Goal: Task Accomplishment & Management: Manage account settings

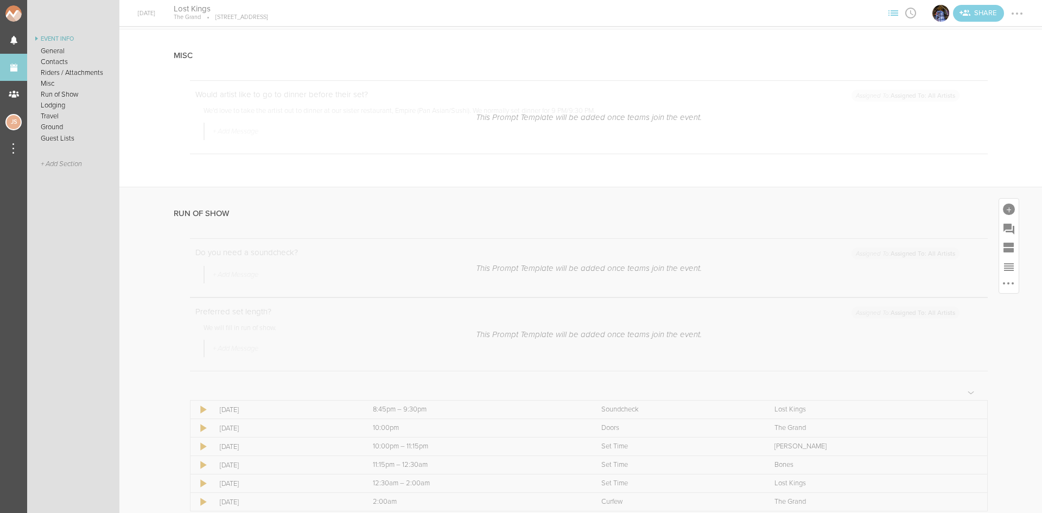
scroll to position [1140, 0]
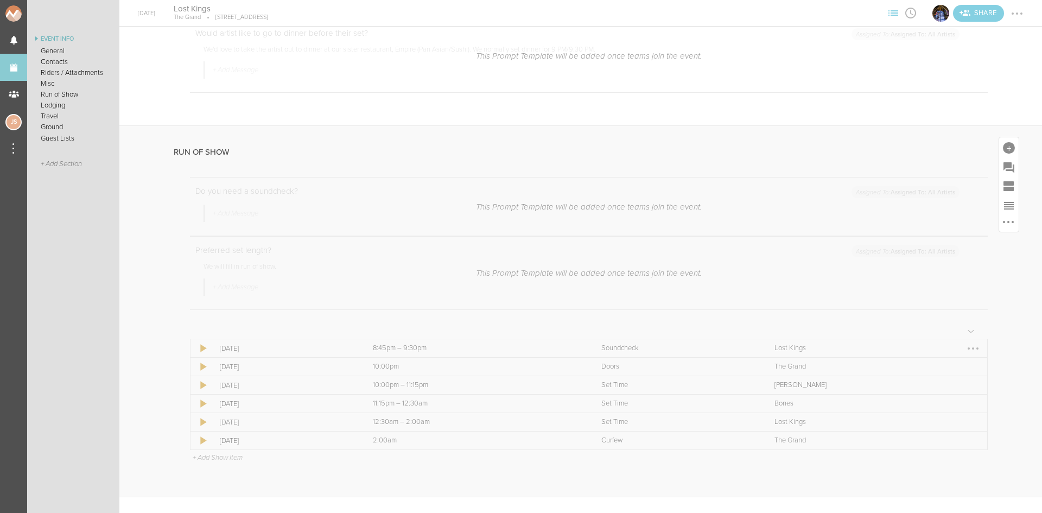
click at [972, 350] on div at bounding box center [973, 348] width 2 height 2
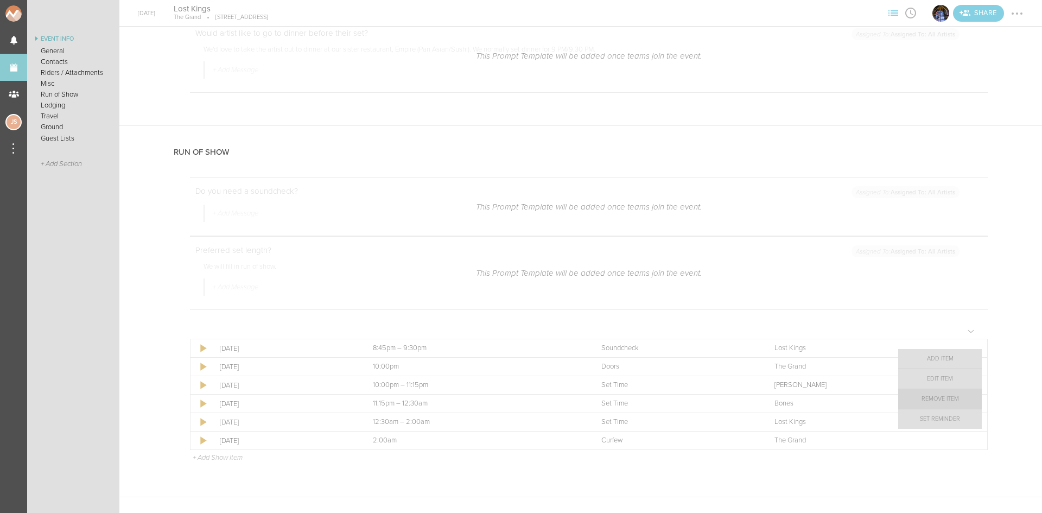
click at [952, 398] on link "Remove Item" at bounding box center [940, 399] width 84 height 20
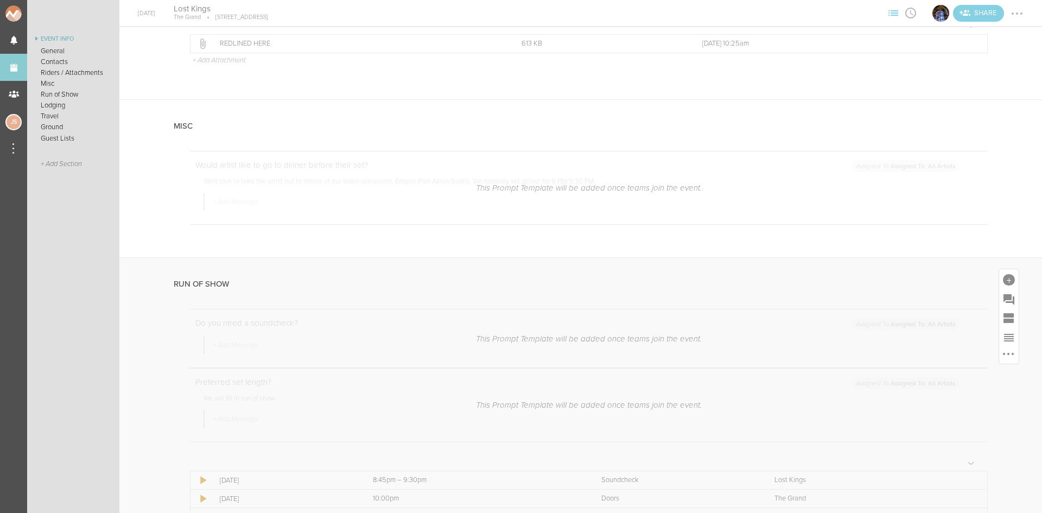
scroll to position [977, 0]
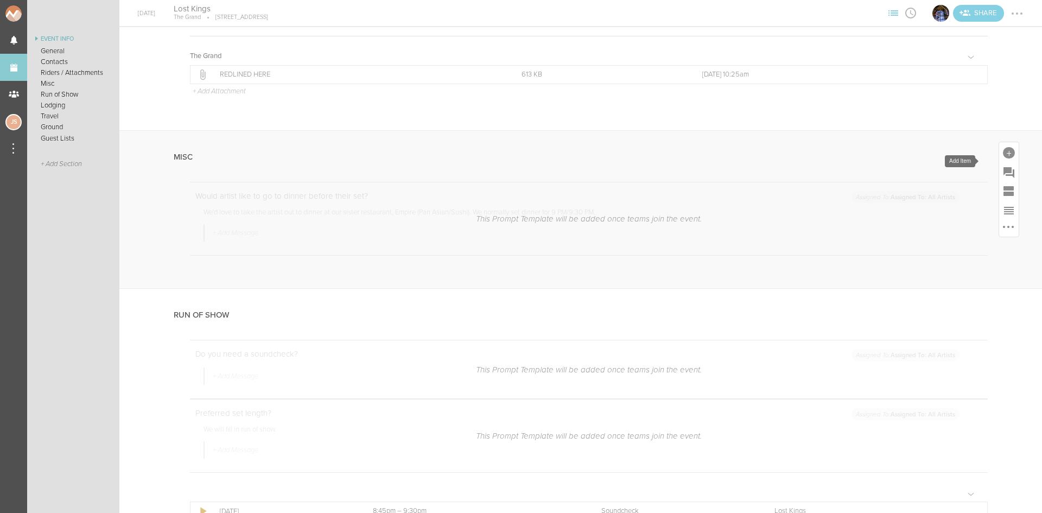
click at [1003, 159] on div at bounding box center [1009, 153] width 12 height 12
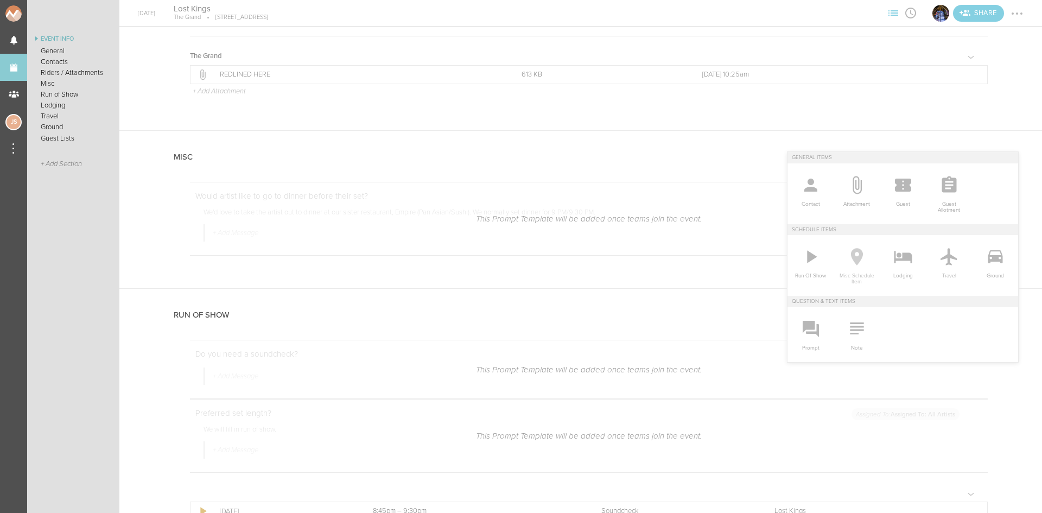
click at [846, 246] on icon at bounding box center [857, 257] width 22 height 22
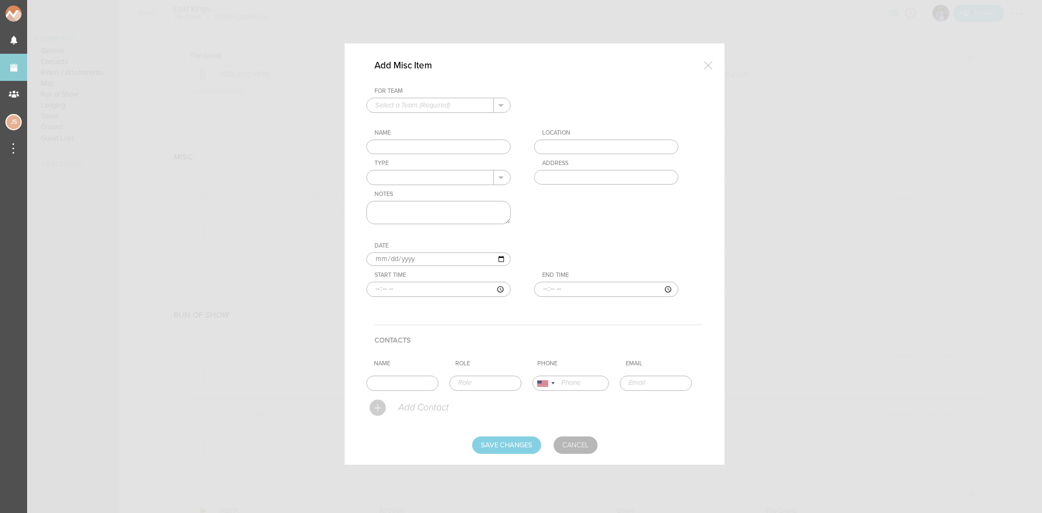
click at [449, 109] on input "text" at bounding box center [430, 105] width 127 height 14
drag, startPoint x: 451, startPoint y: 112, endPoint x: 453, endPoint y: 126, distance: 14.7
click at [452, 123] on p "The Grand" at bounding box center [438, 122] width 127 height 18
type input "The Grand"
click at [453, 146] on input "text" at bounding box center [438, 147] width 144 height 15
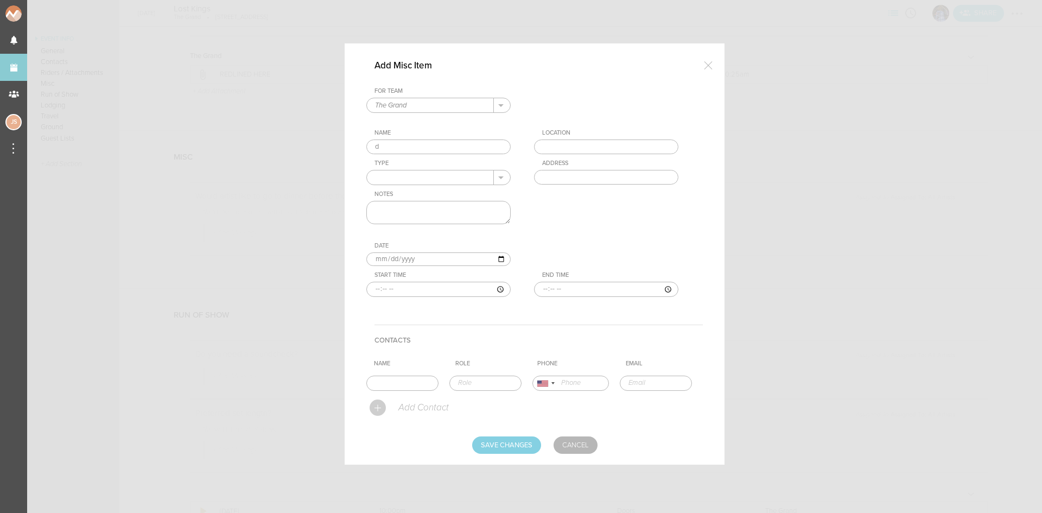
type input "Dinner"
drag, startPoint x: 533, startPoint y: 151, endPoint x: 555, endPoint y: 150, distance: 22.3
click at [538, 151] on div "For Team The Grand + Add New Team The Grand . The Grand Name Dinner Location Ty…" at bounding box center [534, 200] width 337 height 226
click at [555, 150] on input "text" at bounding box center [606, 147] width 144 height 15
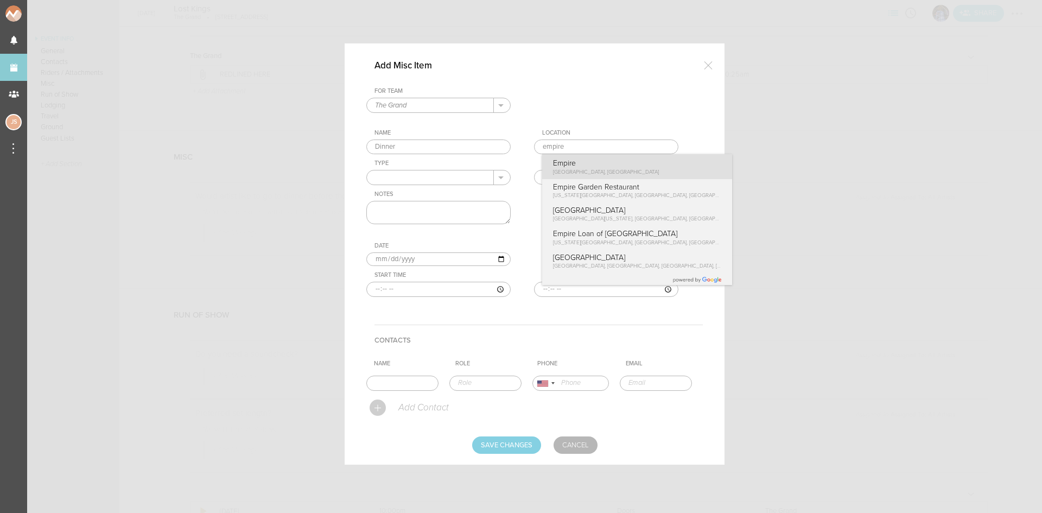
click at [574, 164] on div "For Team The Grand + Add New Team The Grand . The Grand Name Dinner Location em…" at bounding box center [534, 200] width 337 height 226
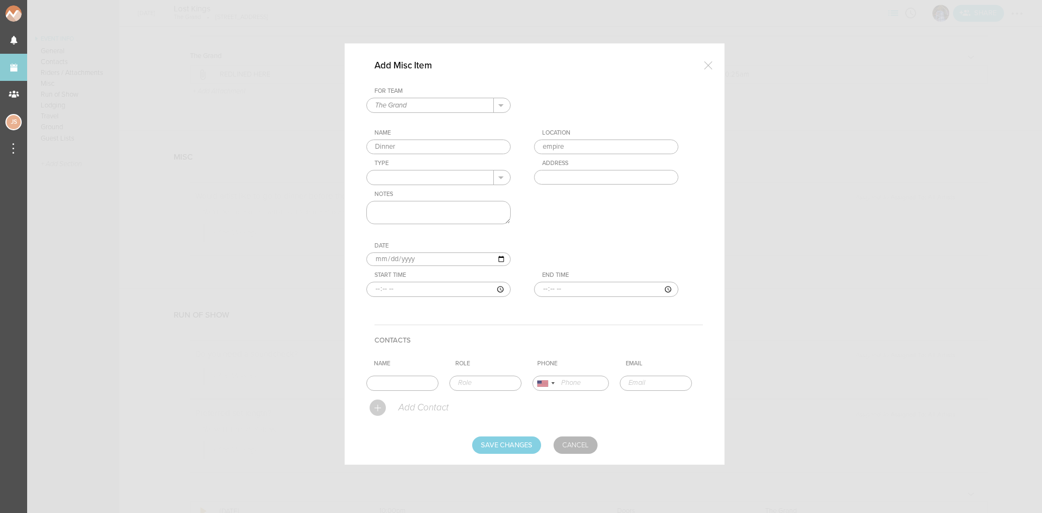
type input "Empire"
type input "1 Marina Park Drive, Boston, MA 02210, USA"
click at [436, 179] on input "text" at bounding box center [430, 177] width 127 height 14
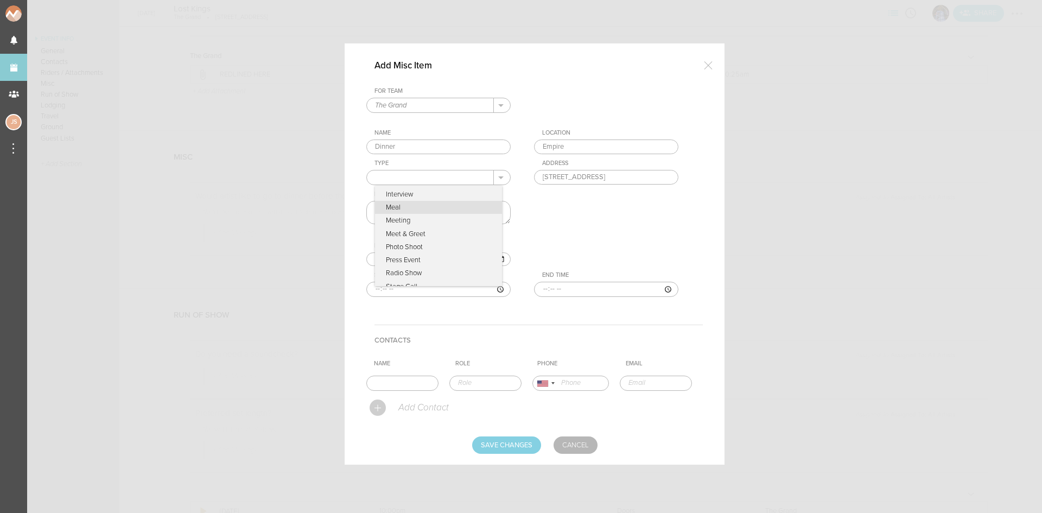
click at [428, 208] on p "Meal" at bounding box center [438, 207] width 127 height 13
type input "Meal"
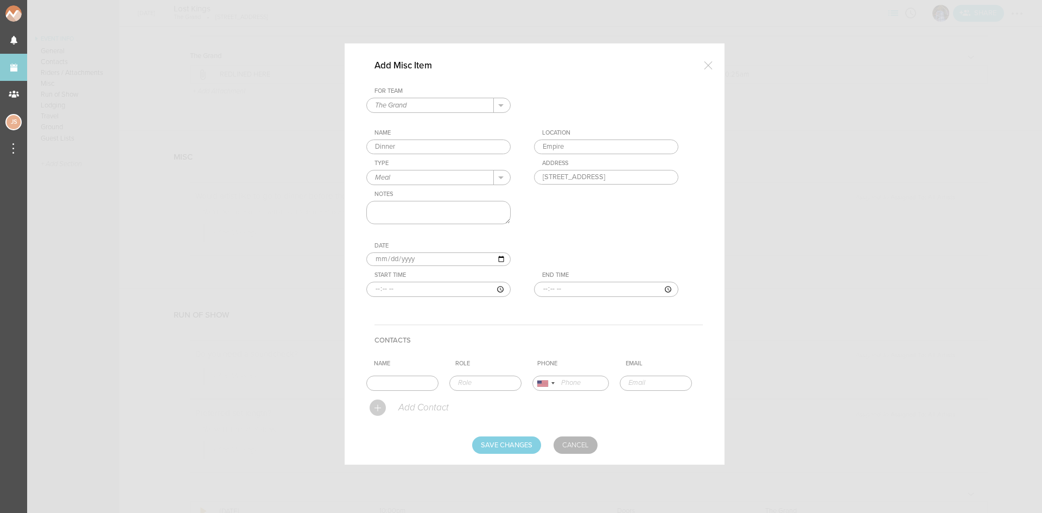
click at [428, 208] on textarea at bounding box center [438, 212] width 144 height 23
type textarea "50% off"
click at [377, 286] on input "time" at bounding box center [438, 289] width 144 height 15
type input "21:30"
type input "23:00"
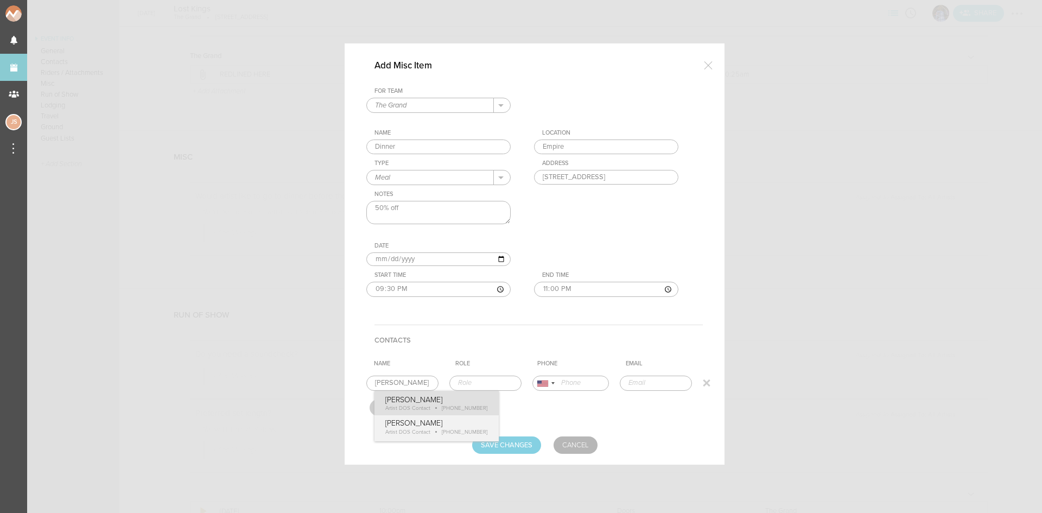
type input "Robert Abisi"
type input "Artist DOS Contact"
type input "19788861393"
click at [453, 406] on form "For Team The Grand + Add New Team The Grand . The Grand Name Dinner Location Em…" at bounding box center [534, 270] width 337 height 366
click at [516, 452] on input "Save Changes" at bounding box center [506, 444] width 69 height 17
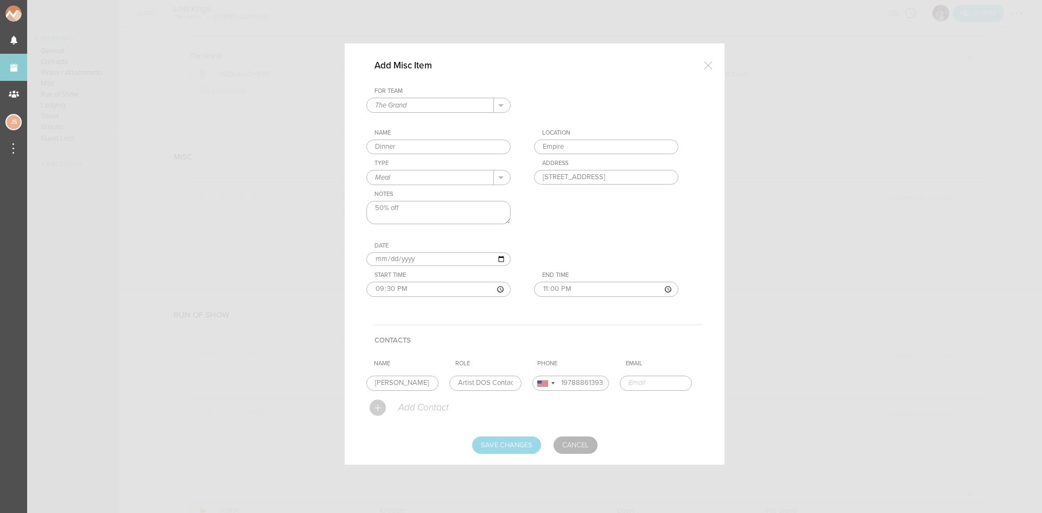
type input "Saving..."
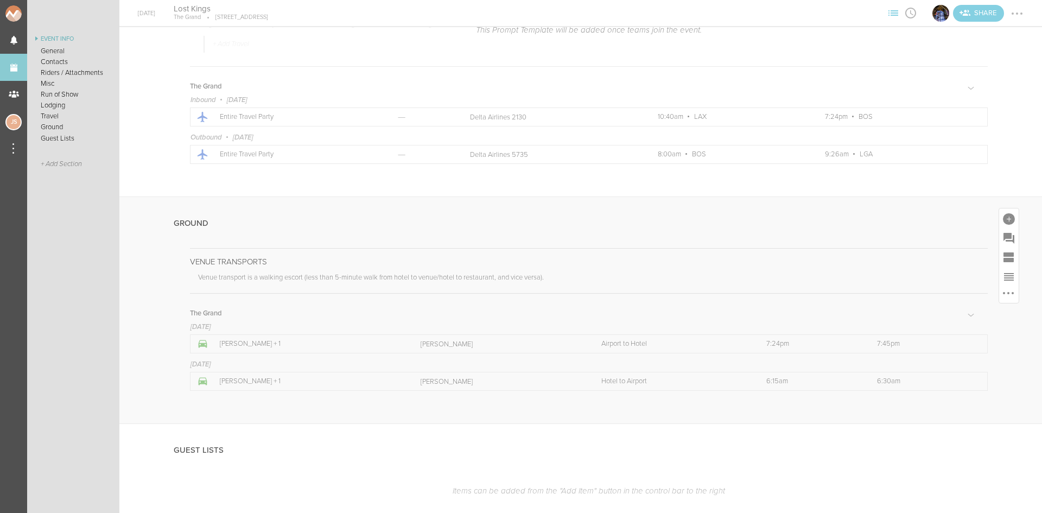
scroll to position [2063, 0]
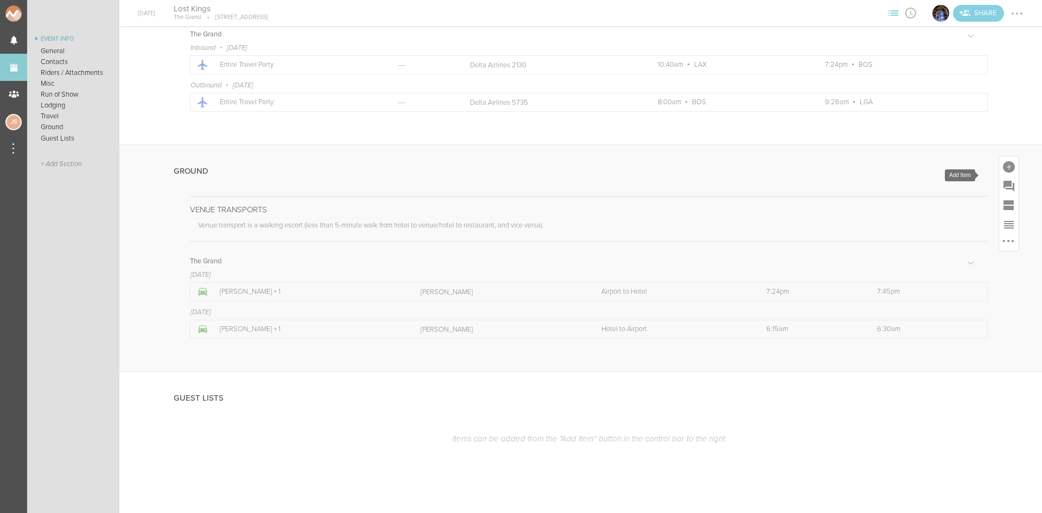
click at [1003, 173] on div at bounding box center [1009, 167] width 12 height 12
click at [996, 271] on icon at bounding box center [996, 271] width 22 height 22
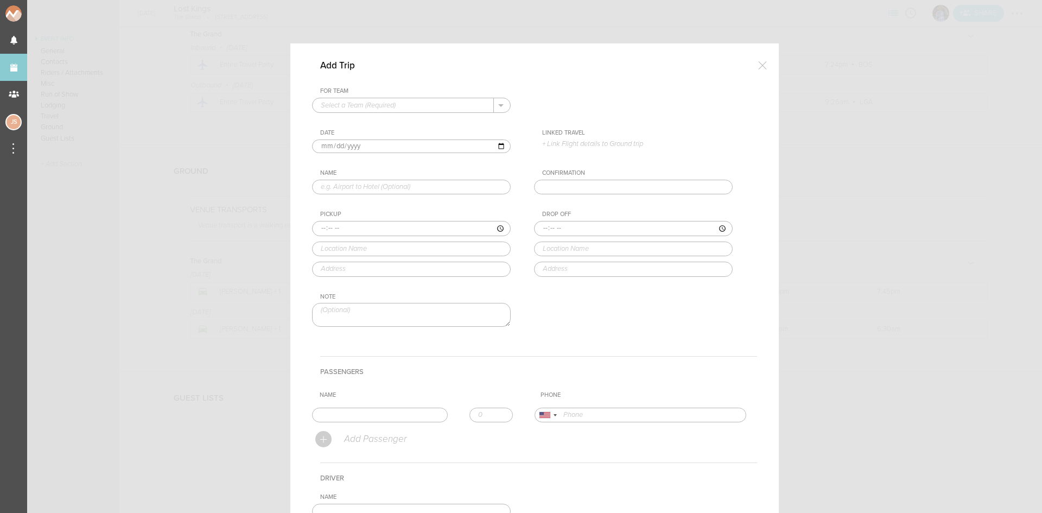
click at [350, 105] on input "text" at bounding box center [403, 105] width 181 height 14
drag, startPoint x: 354, startPoint y: 117, endPoint x: 357, endPoint y: 155, distance: 38.1
click at [354, 118] on p "The Grand" at bounding box center [411, 122] width 181 height 18
type input "The Grand"
click at [360, 188] on input "text" at bounding box center [411, 187] width 199 height 15
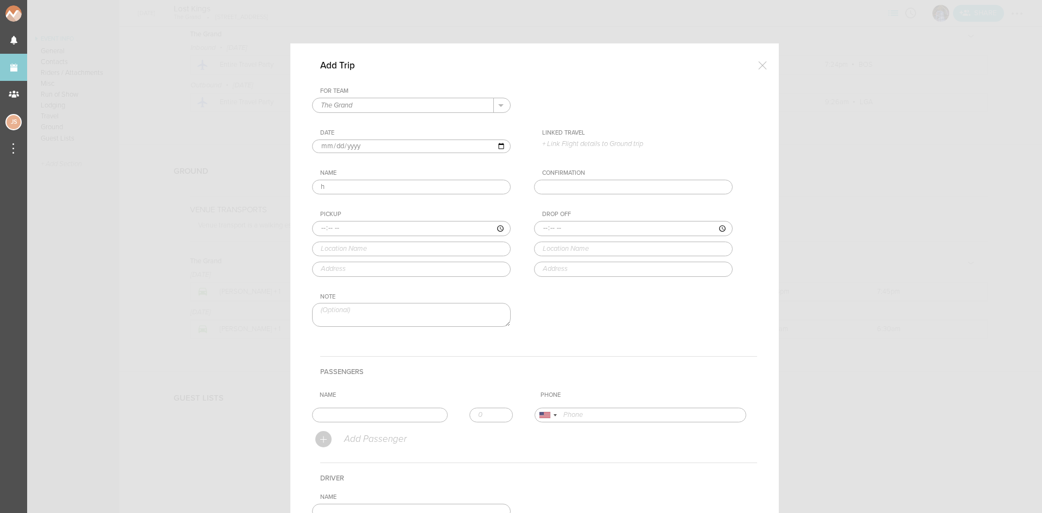
type input "Hotel to Dinner"
click at [318, 227] on input "time" at bounding box center [411, 228] width 199 height 15
type input "21:25"
click at [356, 268] on div "Pickup 21:25 the env The Envoy Hotel, Autograph Collection Sleeper Street, Bost…" at bounding box center [422, 244] width 220 height 66
type input "The Envoy Hotel, Autograph Collection"
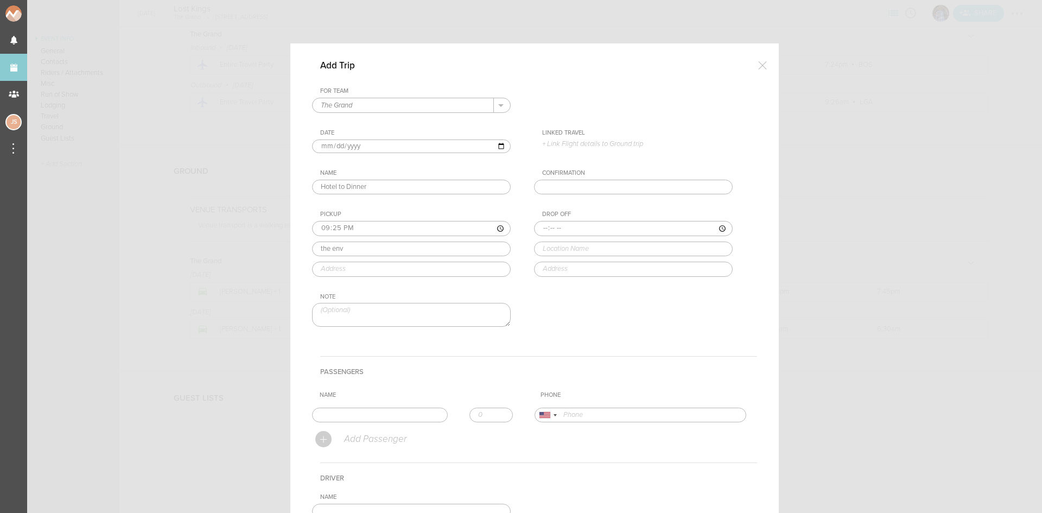
type input "70 Sleeper St, Boston, MA 02210, USA"
click at [539, 229] on input "time" at bounding box center [633, 228] width 199 height 15
type input "21:30"
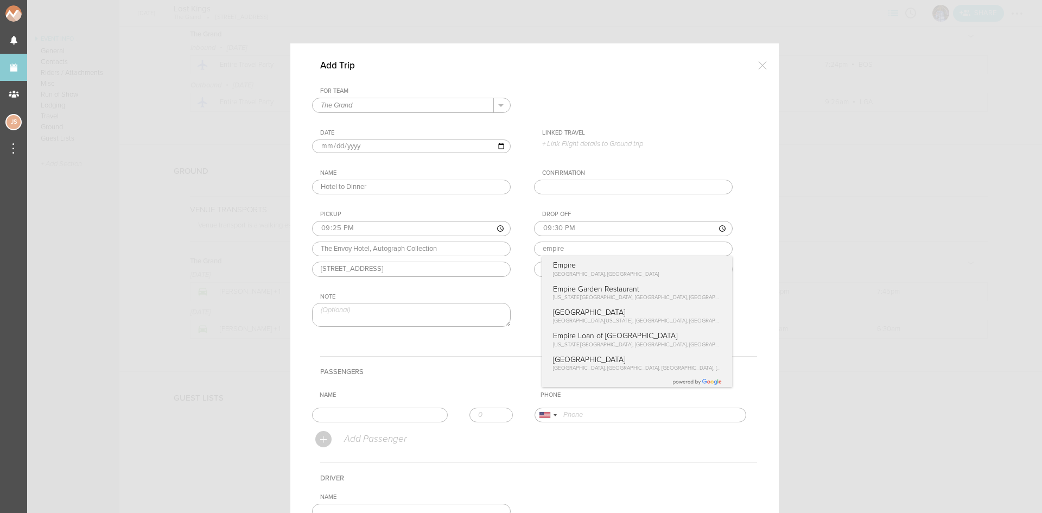
type input "Empire"
type input "1 Marina Park Drive, Boston, MA 02210, USA"
click at [570, 262] on div "Drop Off 21:30 Empire Empire Marina Park Drive, Boston, MA, USA Empire Garden R…" at bounding box center [644, 244] width 220 height 66
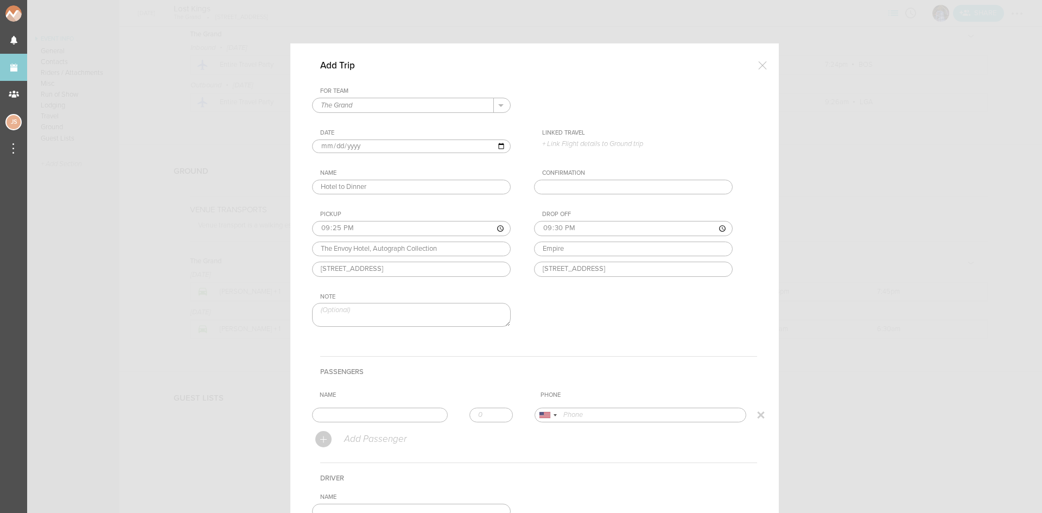
click at [386, 416] on input "text" at bounding box center [380, 415] width 136 height 15
type input "Robert Abisi"
type input "19788861393"
drag, startPoint x: 372, startPoint y: 433, endPoint x: 383, endPoint y: 432, distance: 10.9
click at [372, 432] on form "For Team The Grand + Add New Team The Grand . The Grand Date 2025-08-15 Linked …" at bounding box center [534, 364] width 445 height 554
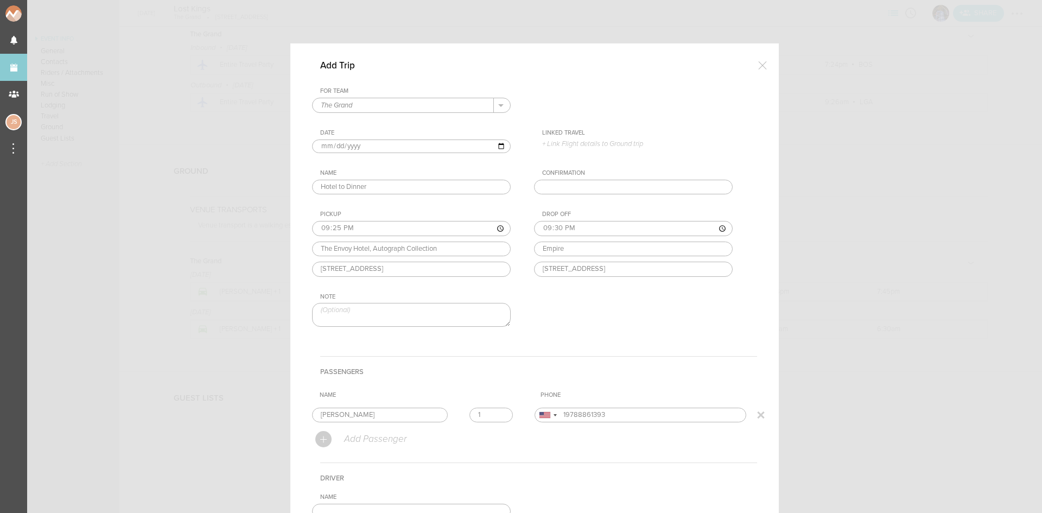
type input "1"
click at [494, 411] on input "1" at bounding box center [491, 415] width 43 height 15
click at [493, 389] on th "Name" at bounding box center [425, 395] width 221 height 16
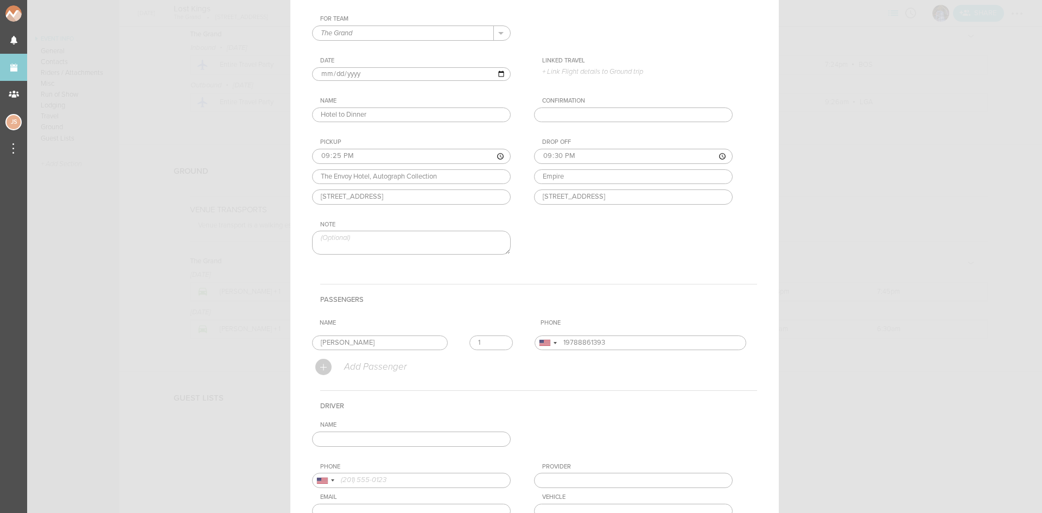
scroll to position [163, 0]
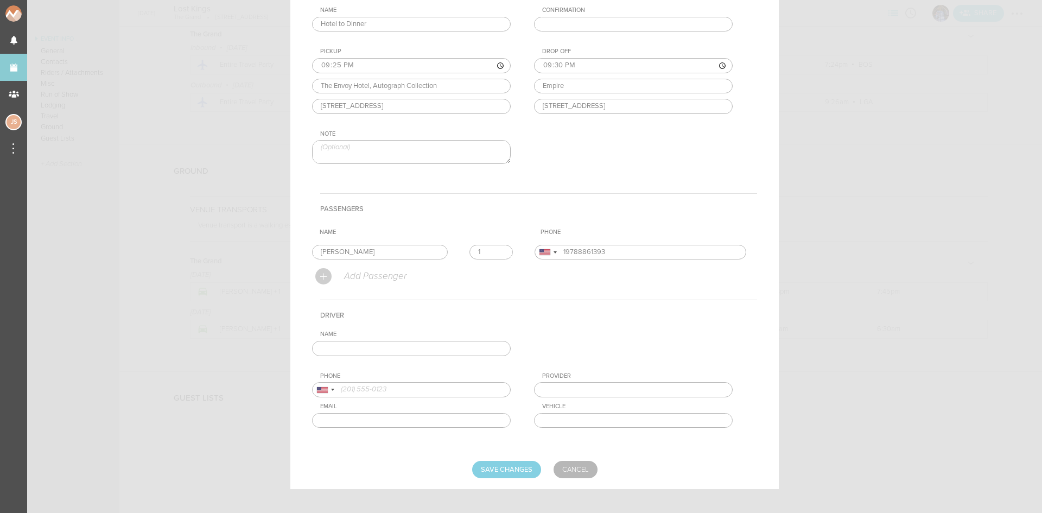
click at [429, 346] on input "text" at bounding box center [411, 348] width 199 height 15
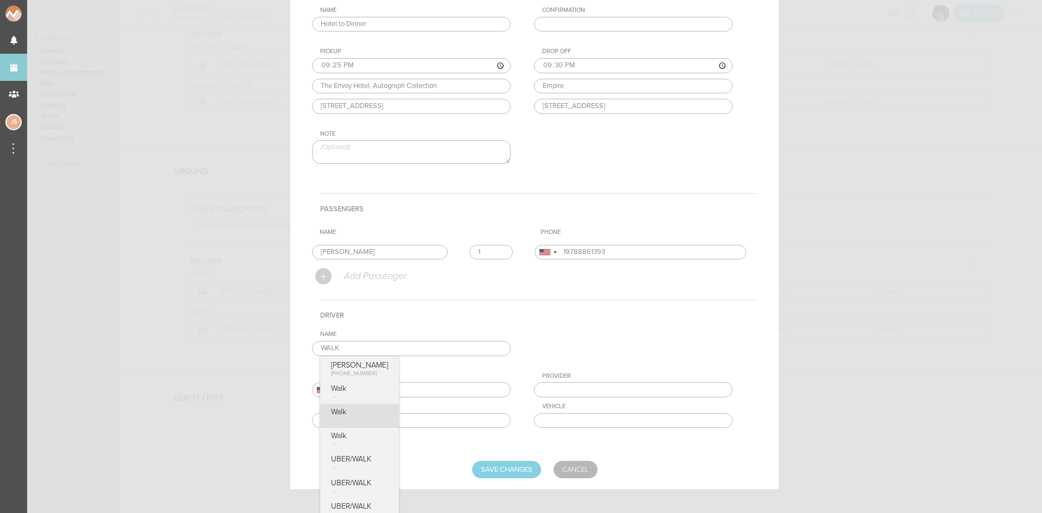
type input "Walk"
click at [354, 415] on div "Name Walk Samuel Walker +1 (908) 283-1973 Walk Walk Walk UBER/WALK UBER/WALK UB…" at bounding box center [534, 388] width 445 height 114
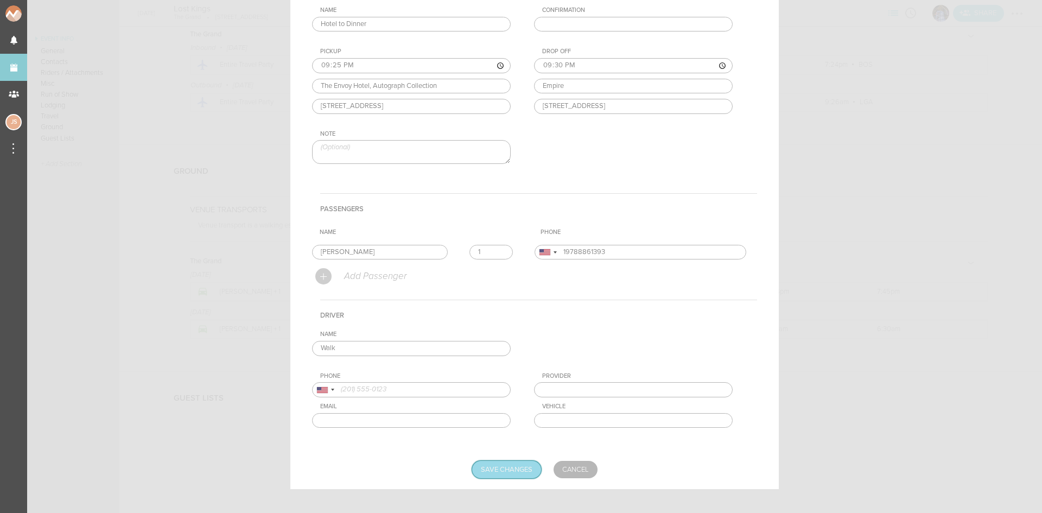
click at [510, 466] on input "Save Changes" at bounding box center [506, 469] width 69 height 17
type input "Saving..."
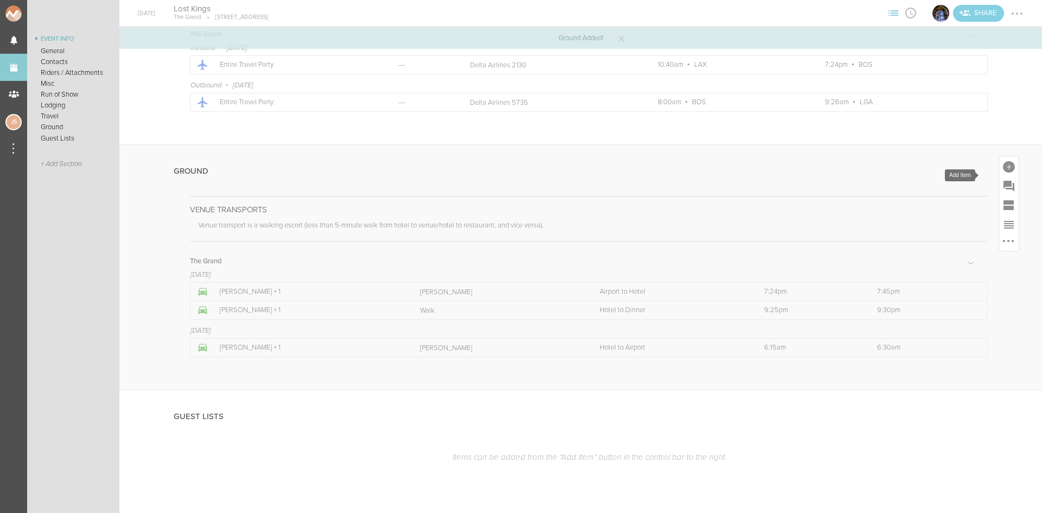
click at [999, 169] on div at bounding box center [1009, 166] width 20 height 20
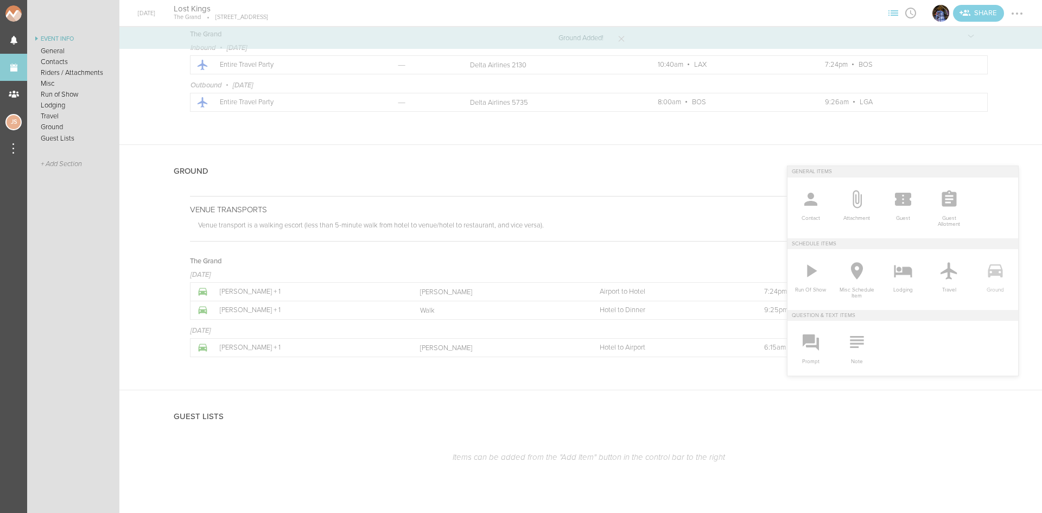
click at [996, 276] on icon at bounding box center [996, 271] width 22 height 22
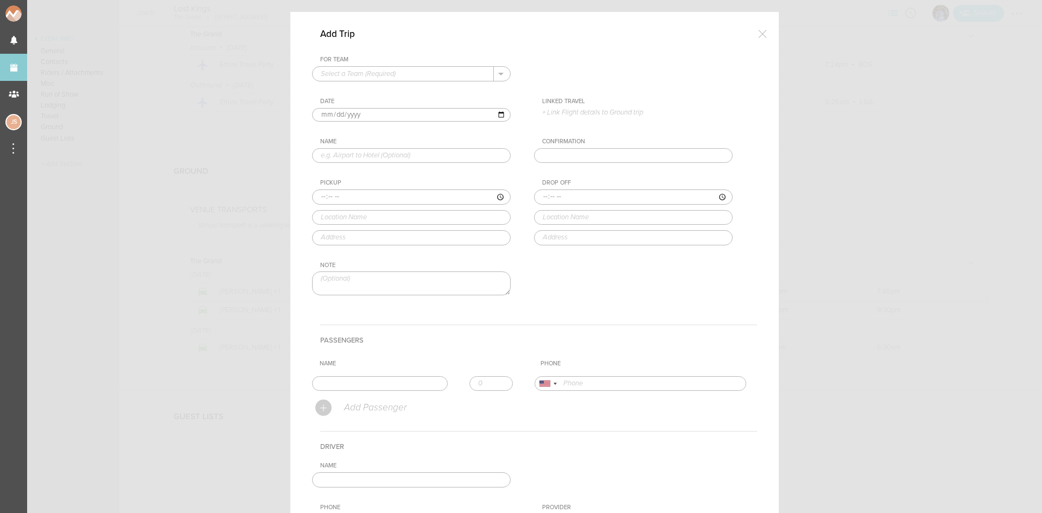
scroll to position [0, 0]
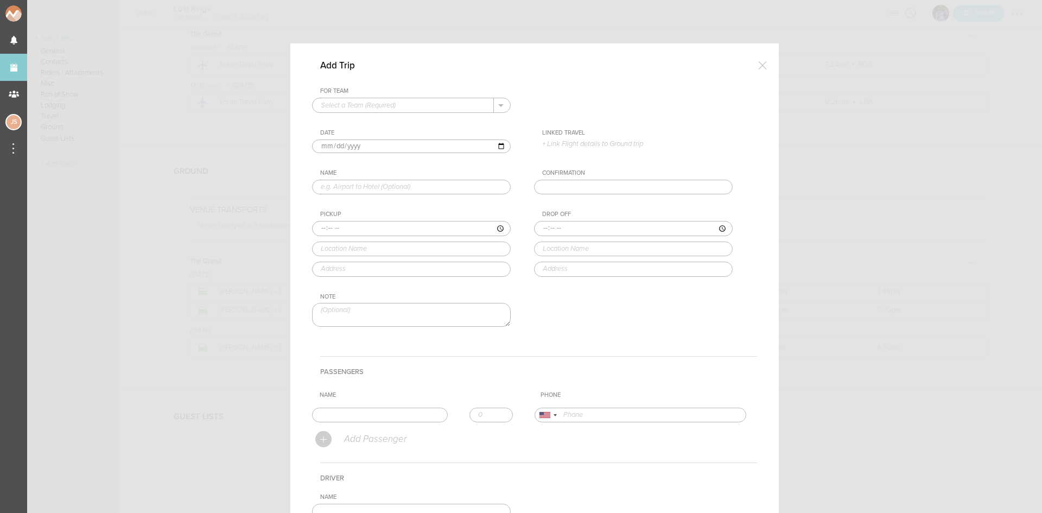
click at [397, 109] on input "text" at bounding box center [403, 105] width 181 height 14
click at [400, 119] on p "The Grand" at bounding box center [411, 122] width 181 height 18
type input "The Grand"
click at [381, 184] on input "text" at bounding box center [411, 187] width 199 height 15
type input "Dinner to Venue"
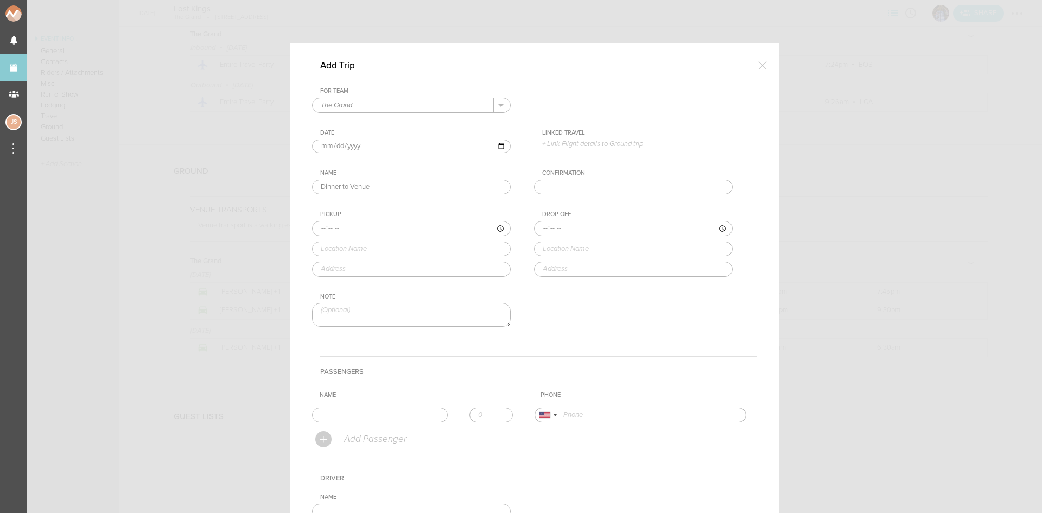
click at [318, 225] on input "time" at bounding box center [411, 228] width 199 height 15
type input "23:00"
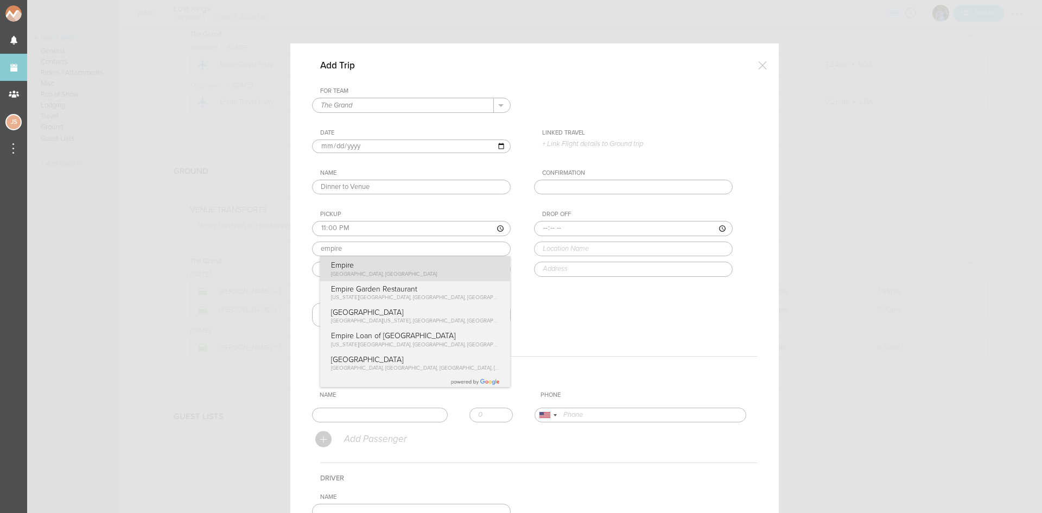
type input "Empire"
type input "1 Marina Park Drive, Boston, MA 02210, USA"
click at [342, 262] on div "Pickup 23:00 Empire Empire Marina Park Drive, Boston, MA, USA Empire Garden Res…" at bounding box center [422, 244] width 220 height 66
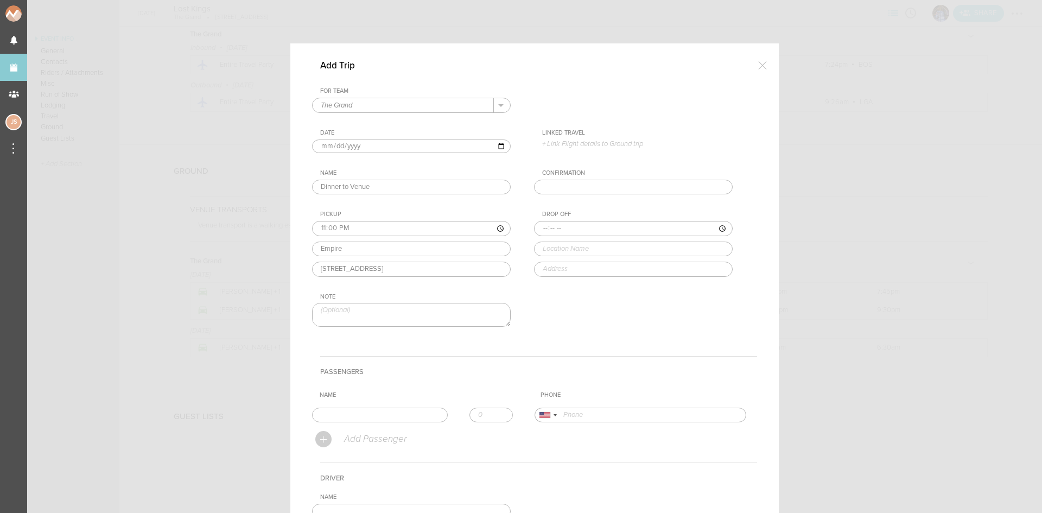
click at [537, 226] on input "time" at bounding box center [633, 228] width 199 height 15
type input "23:05"
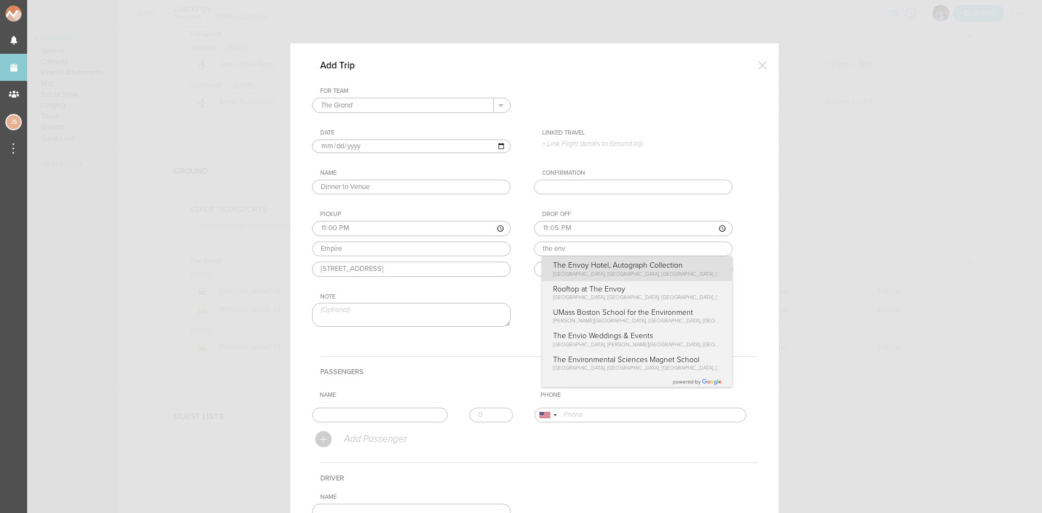
type input "The Envoy Hotel, Autograph Collection"
type input "70 Sleeper St, Boston, MA 02210, USA"
click at [585, 263] on div "Drop Off 23:05 The Envoy Hotel, Autograph Collection The Envoy Hotel, Autograph…" at bounding box center [644, 244] width 220 height 66
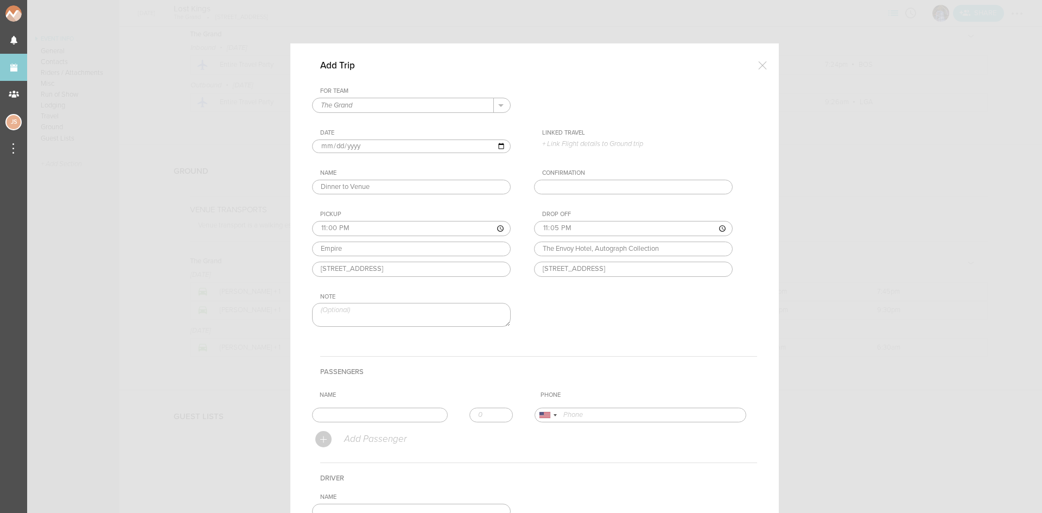
click at [472, 318] on textarea at bounding box center [411, 314] width 199 height 23
type textarea "*artist/team welcome to return to hotel before set if needed!"
click at [366, 417] on input "text" at bounding box center [380, 415] width 136 height 15
type input "Robert Abisi"
type input "19788861393"
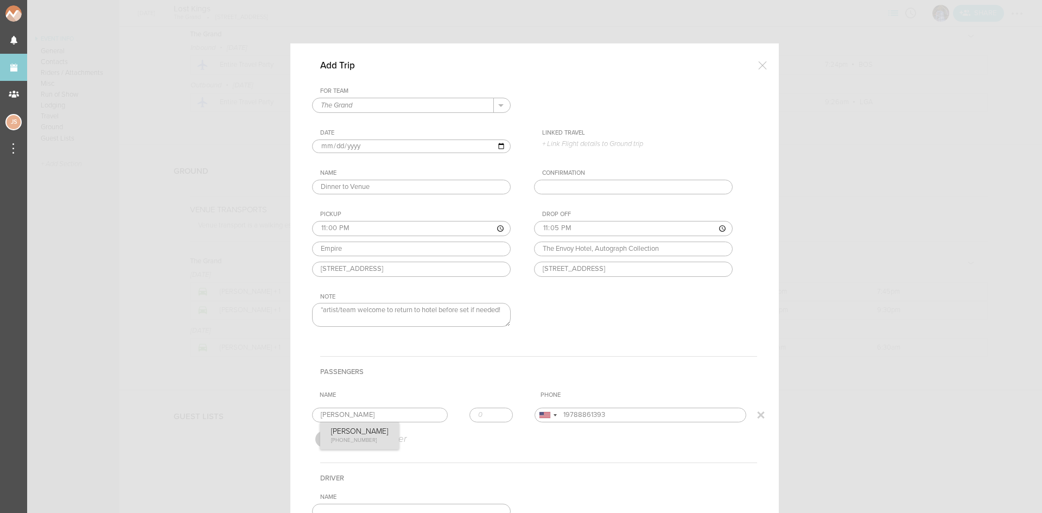
click at [357, 446] on form "For Team The Grand + Add New Team The Grand . The Grand Date 2025-08-15 Linked …" at bounding box center [534, 364] width 445 height 554
type input "1"
click at [497, 411] on input "1" at bounding box center [491, 415] width 43 height 15
click at [489, 387] on th "Name" at bounding box center [425, 395] width 221 height 16
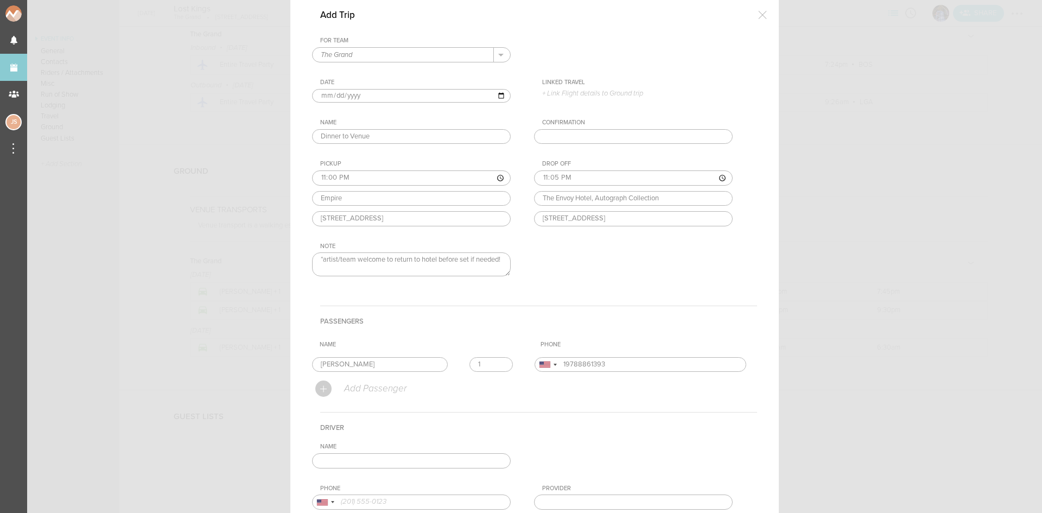
scroll to position [172, 0]
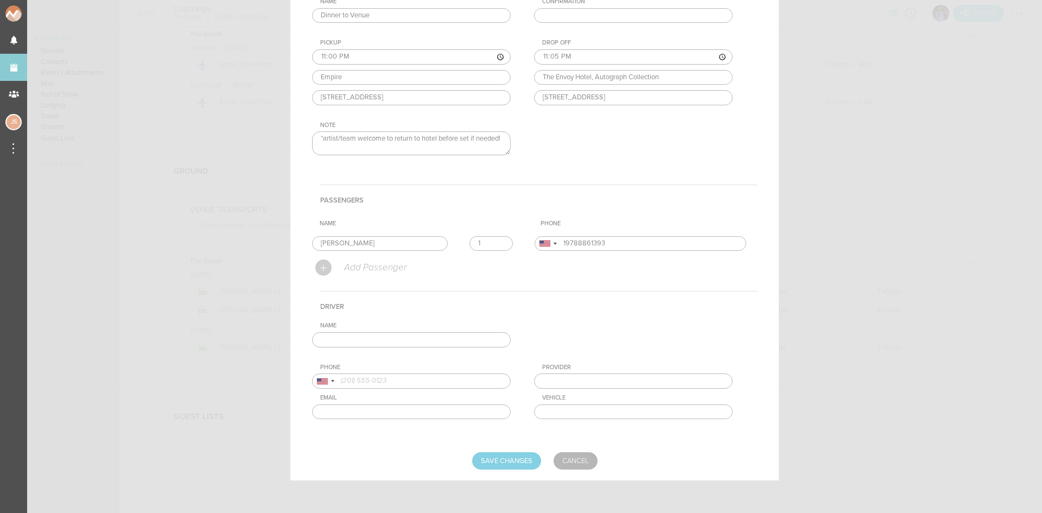
click at [392, 330] on div "Name" at bounding box center [422, 334] width 220 height 25
click at [392, 335] on input "text" at bounding box center [411, 339] width 199 height 15
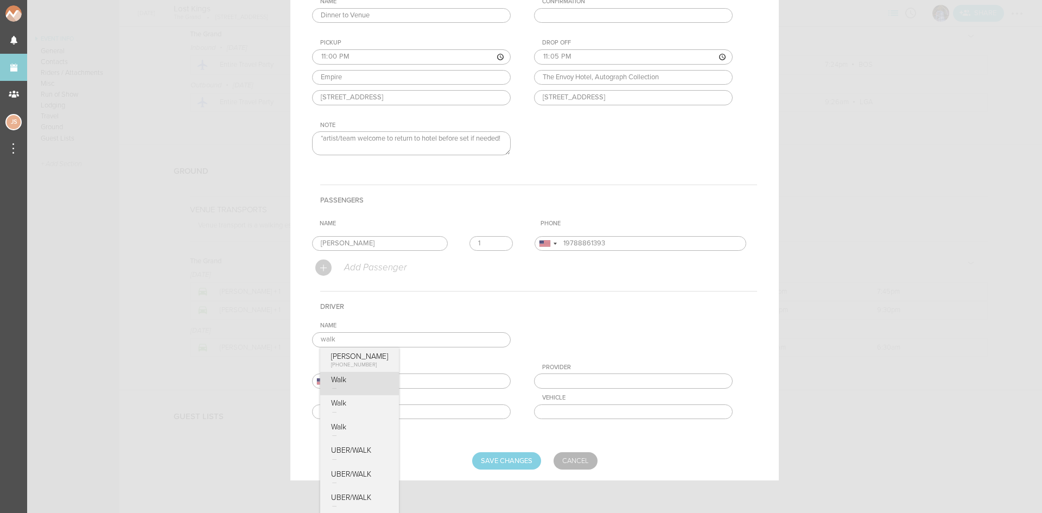
type input "Walk"
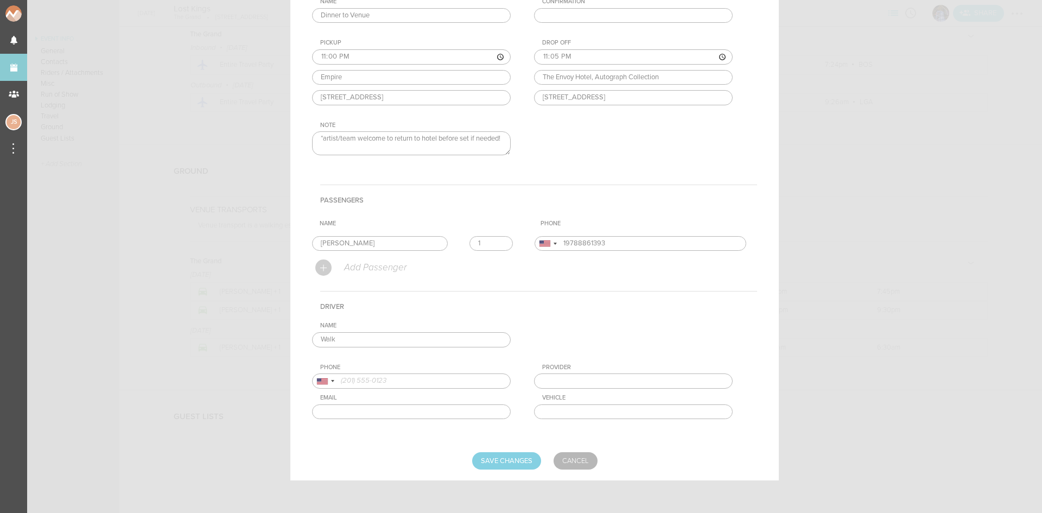
click at [364, 387] on div "Name Walk Samuel Walker +1 (908) 283-1973 Walk Walk Walk UBER/WALK UBER/WALK UB…" at bounding box center [534, 379] width 445 height 114
click at [505, 461] on input "Save Changes" at bounding box center [506, 460] width 69 height 17
type input "Saving..."
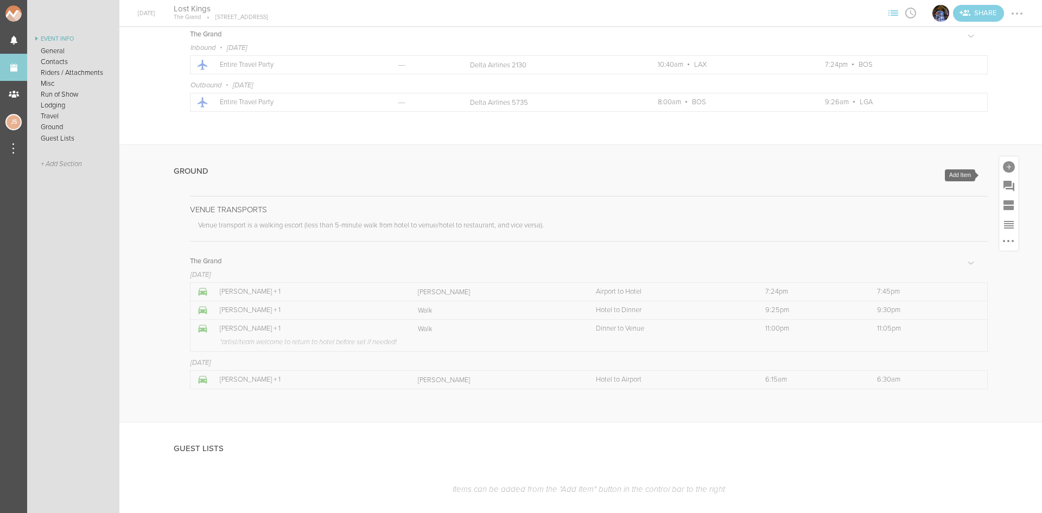
click at [1003, 173] on div at bounding box center [1009, 167] width 12 height 12
click at [988, 274] on icon at bounding box center [995, 270] width 15 height 13
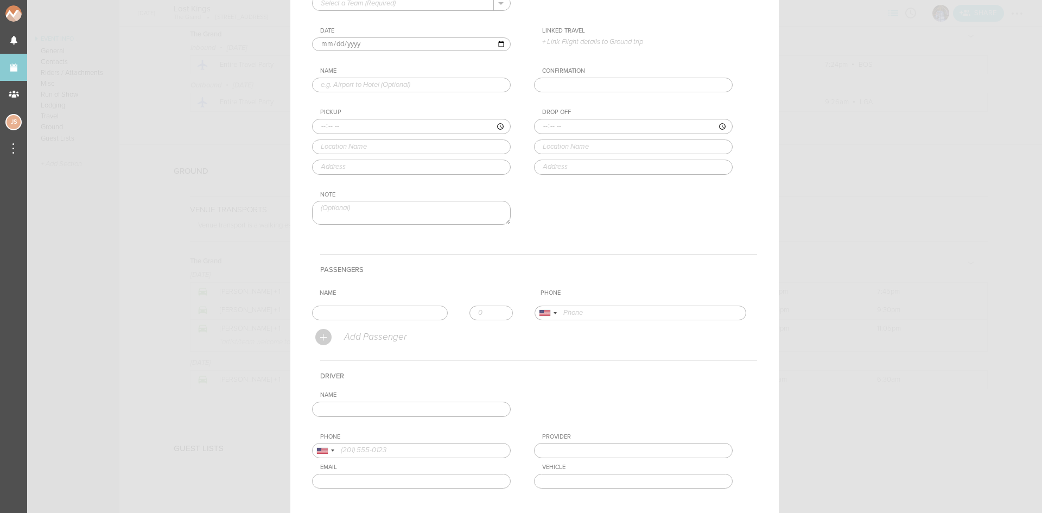
scroll to position [9, 0]
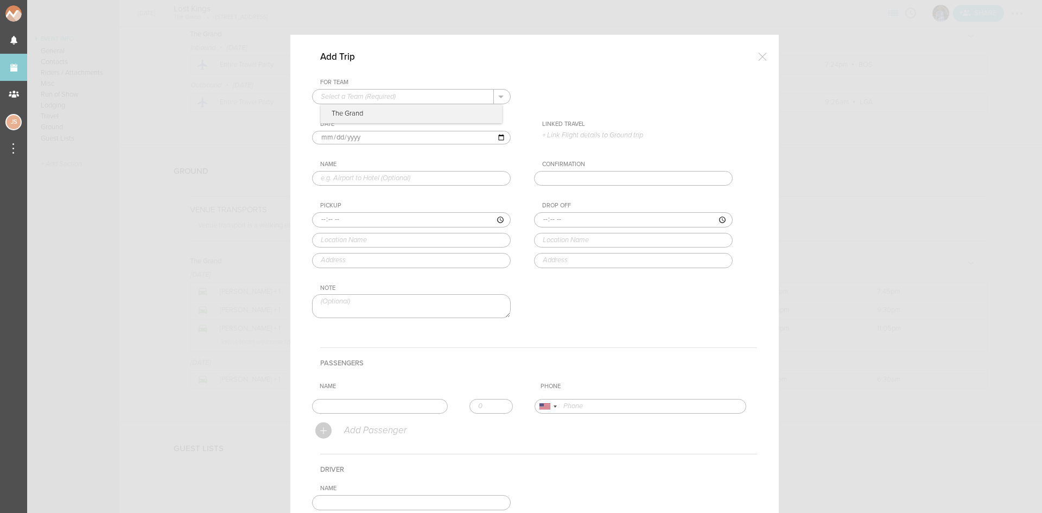
click at [416, 99] on input "text" at bounding box center [403, 97] width 181 height 14
click at [418, 107] on p "The Grand" at bounding box center [411, 114] width 181 height 18
type input "The Grand"
click at [336, 135] on input "2025-08-15" at bounding box center [411, 138] width 199 height 14
type input "2025-08-16"
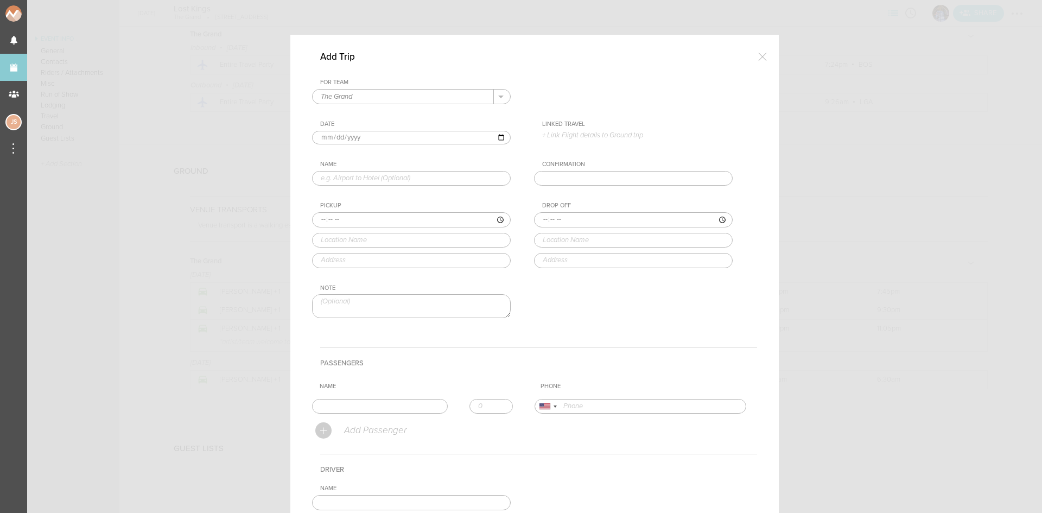
click at [355, 182] on input "text" at bounding box center [411, 178] width 199 height 15
type input "Venue to Hotel"
click at [316, 213] on input "time" at bounding box center [411, 219] width 199 height 15
type input "02:00"
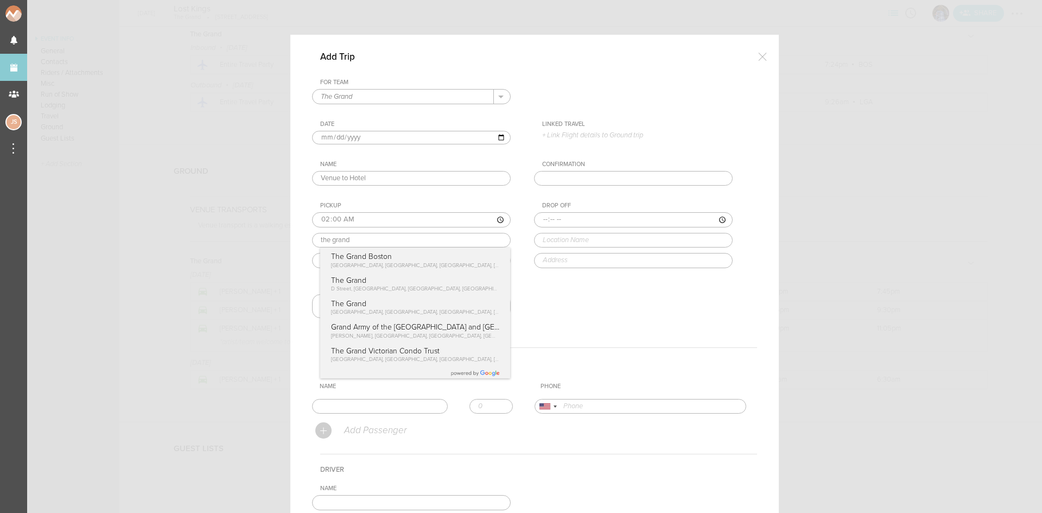
drag, startPoint x: 340, startPoint y: 259, endPoint x: 418, endPoint y: 243, distance: 80.0
click at [340, 258] on div "Pickup 02:00 the grand The Grand Boston Seaport Boulevard, Boston, MA, USA The …" at bounding box center [422, 235] width 220 height 66
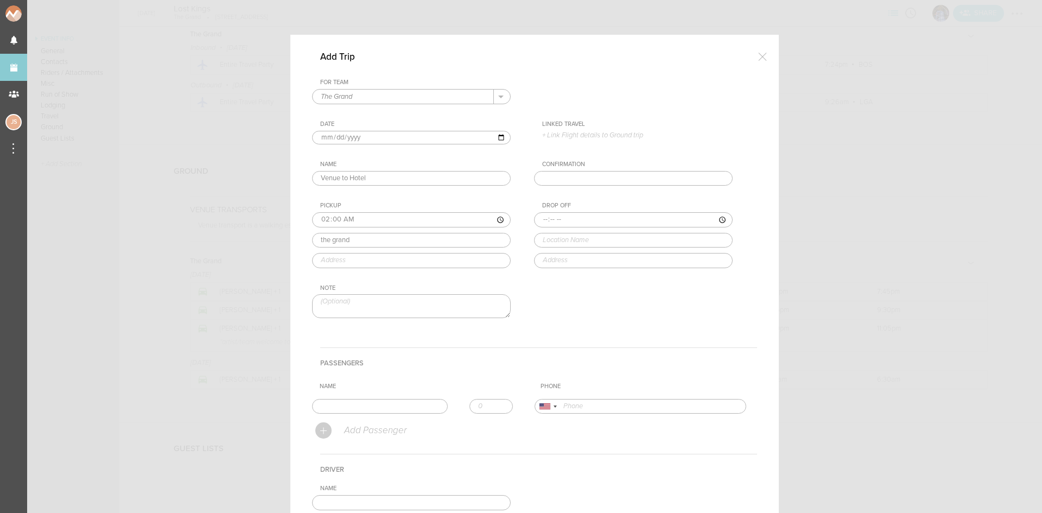
type input "The Grand Boston"
type input "58 Seaport Blvd #300, Boston, MA 02210, USA"
click at [534, 223] on input "time" at bounding box center [633, 219] width 199 height 15
type input "02:05"
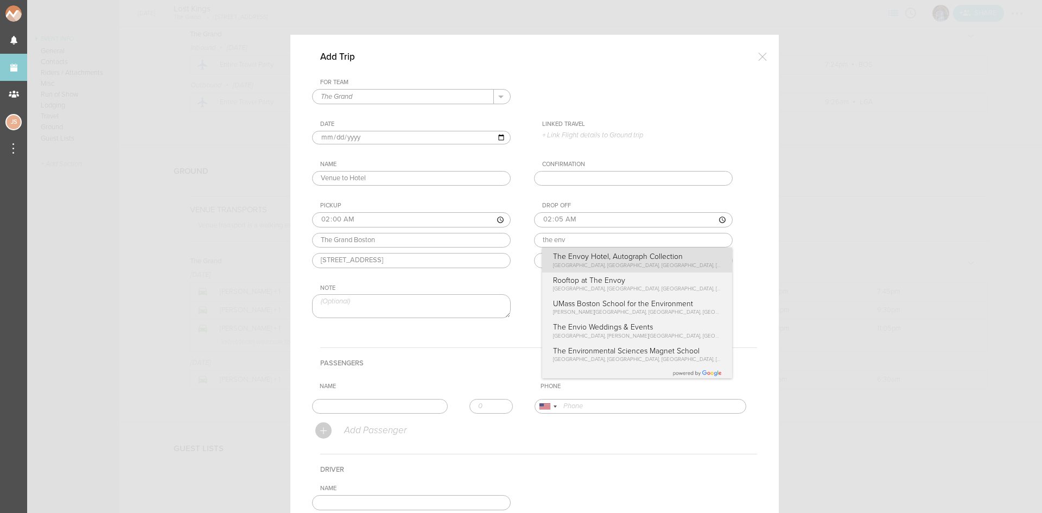
type input "The Envoy Hotel, Autograph Collection"
type input "70 Sleeper St, Boston, MA 02210, USA"
click at [553, 267] on div "Drop Off 02:05 The Envoy Hotel, Autograph Collection The Envoy Hotel, Autograph…" at bounding box center [644, 235] width 220 height 66
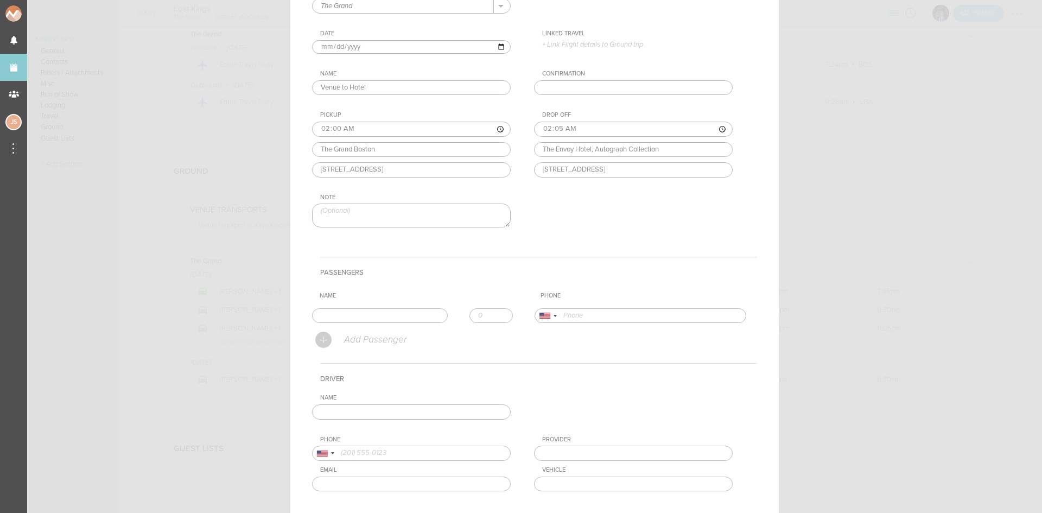
scroll to position [172, 0]
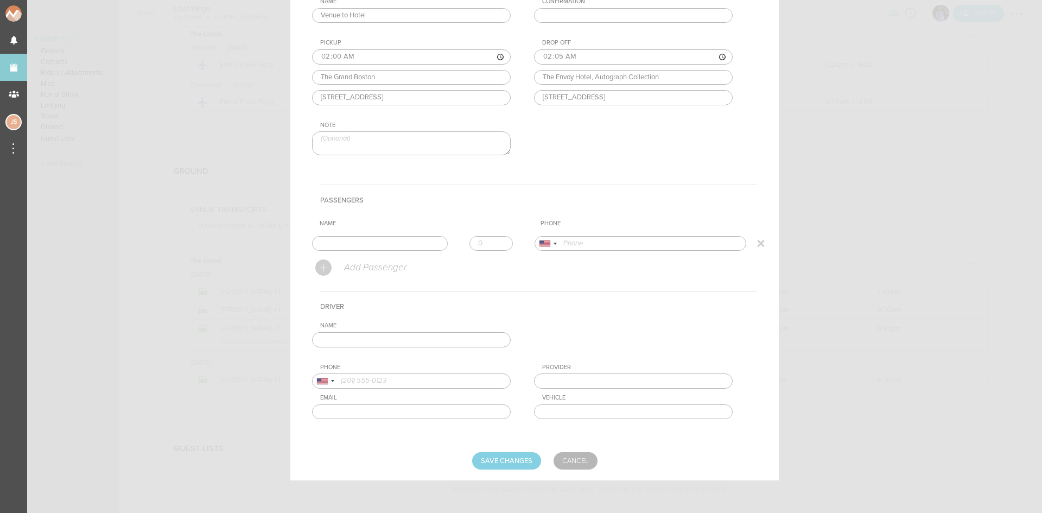
click at [423, 237] on input "text" at bounding box center [380, 243] width 136 height 15
type input "Robert Abisi"
type input "19788861393"
click at [360, 271] on form "For Team The Grand + Add New Team The Grand . The Grand Date 2025-08-16 Linked …" at bounding box center [534, 193] width 445 height 554
click at [366, 343] on input "text" at bounding box center [411, 339] width 199 height 15
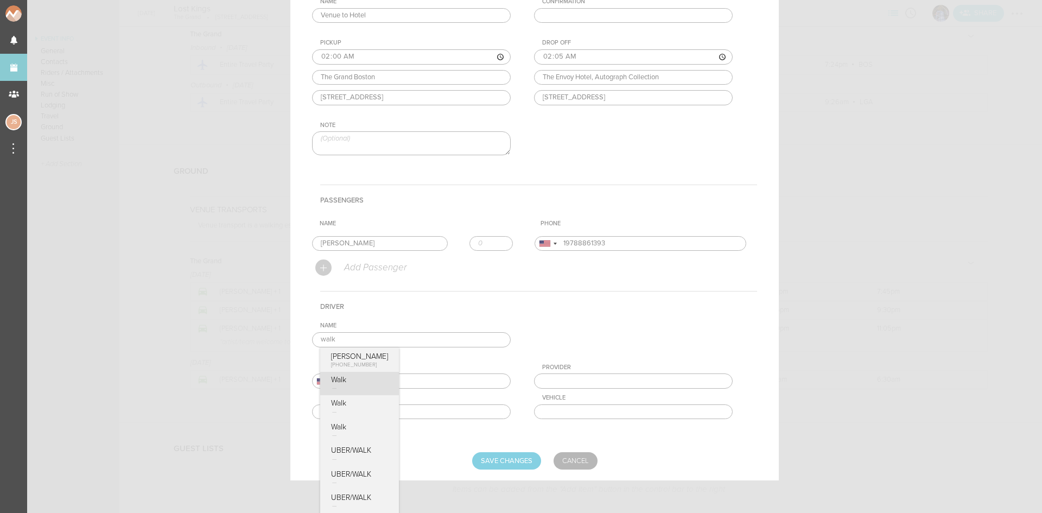
type input "Walk"
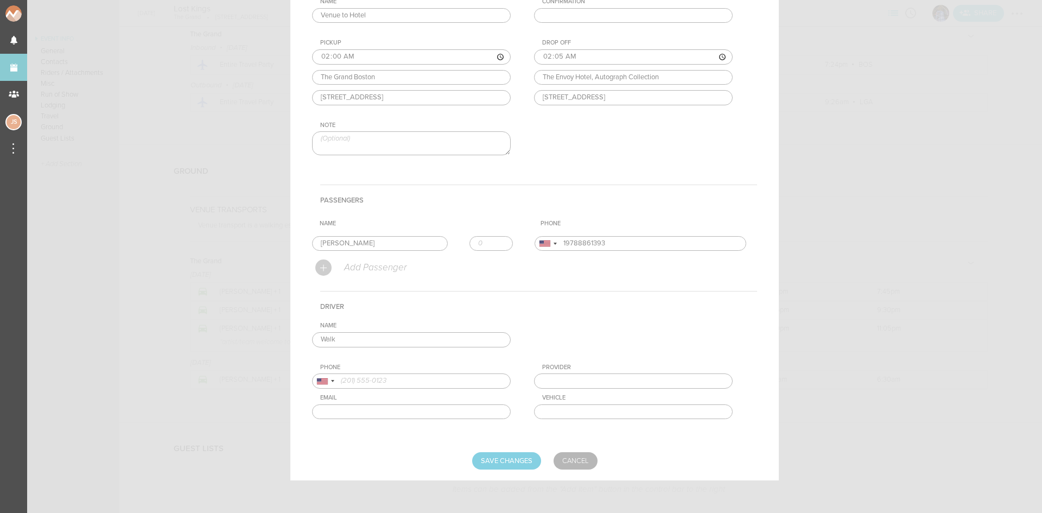
click at [369, 391] on div "Name Walk Samuel Walker +1 (908) 283-1973 Walk Walk Walk UBER/WALK UBER/WALK UB…" at bounding box center [534, 379] width 445 height 114
click at [496, 453] on input "Save Changes" at bounding box center [506, 460] width 69 height 17
type input "Saving..."
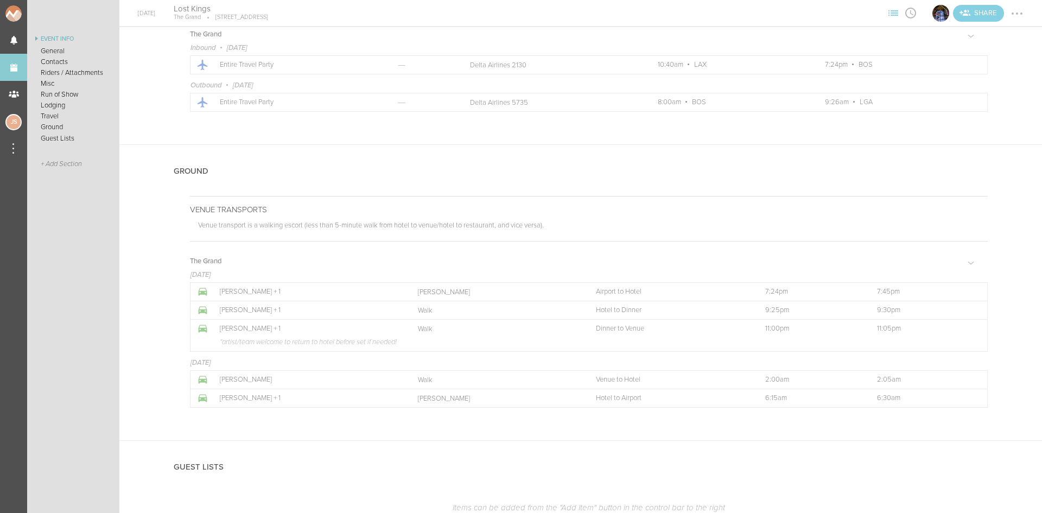
click at [1020, 10] on div at bounding box center [1017, 13] width 17 height 17
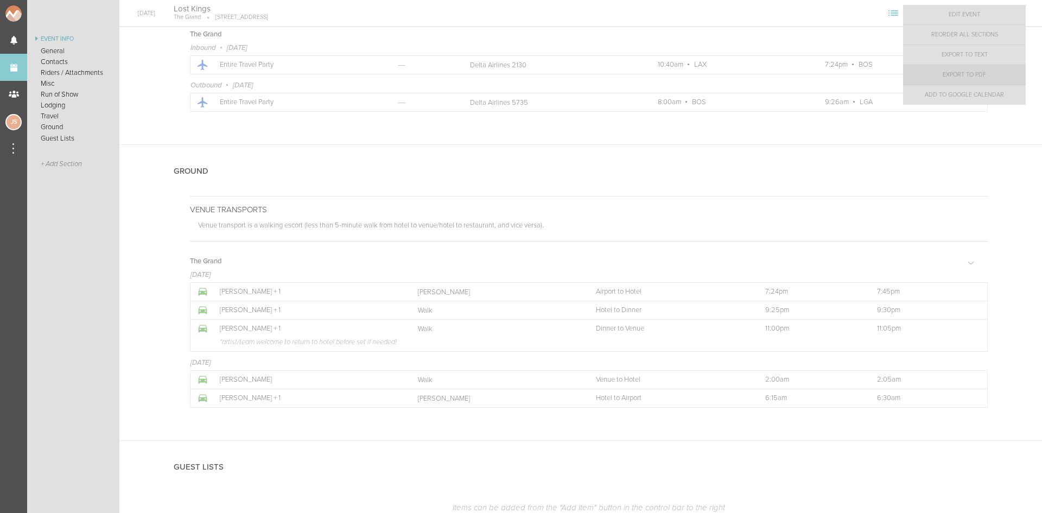
click at [1007, 72] on link "Export to PDF" at bounding box center [964, 75] width 123 height 20
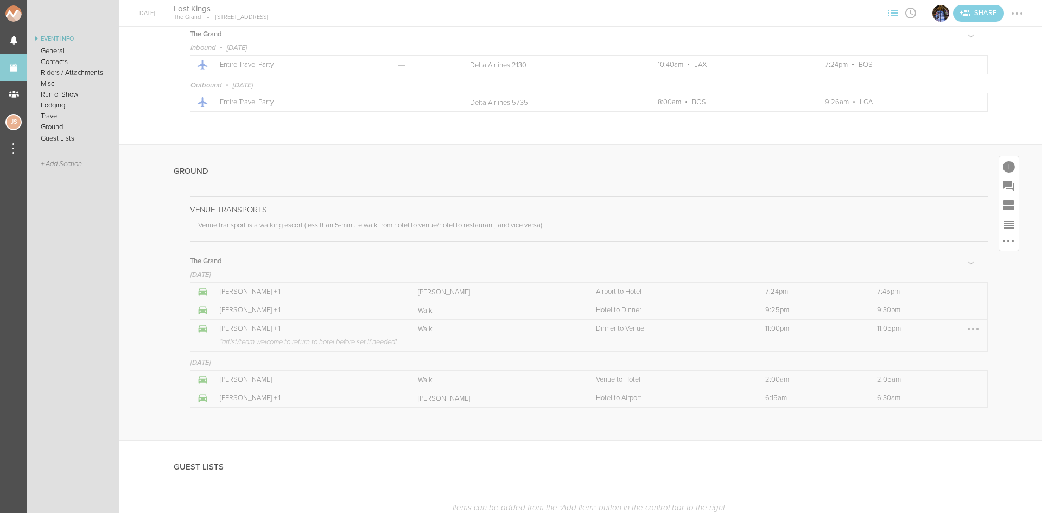
click at [968, 334] on div at bounding box center [973, 328] width 17 height 17
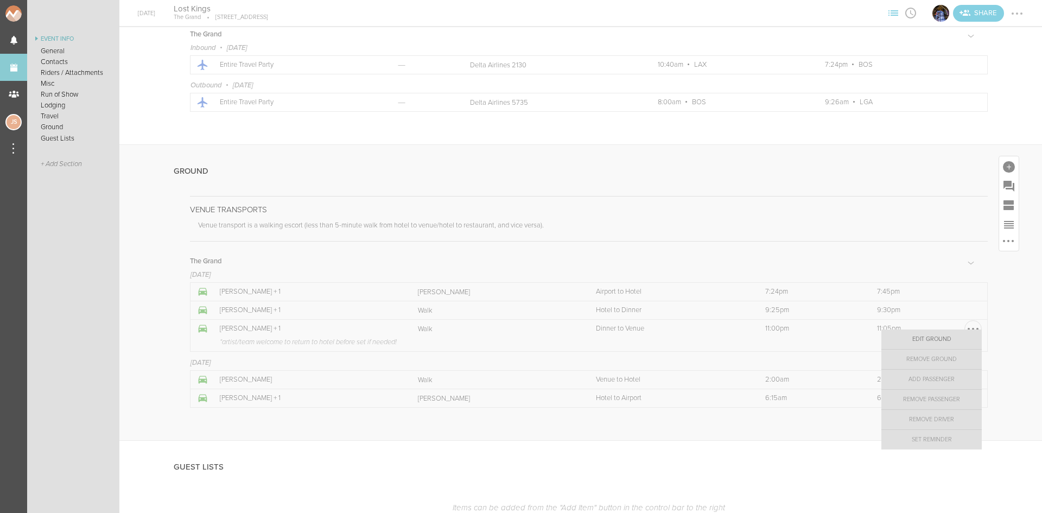
click at [953, 342] on link "Edit Ground" at bounding box center [932, 340] width 100 height 20
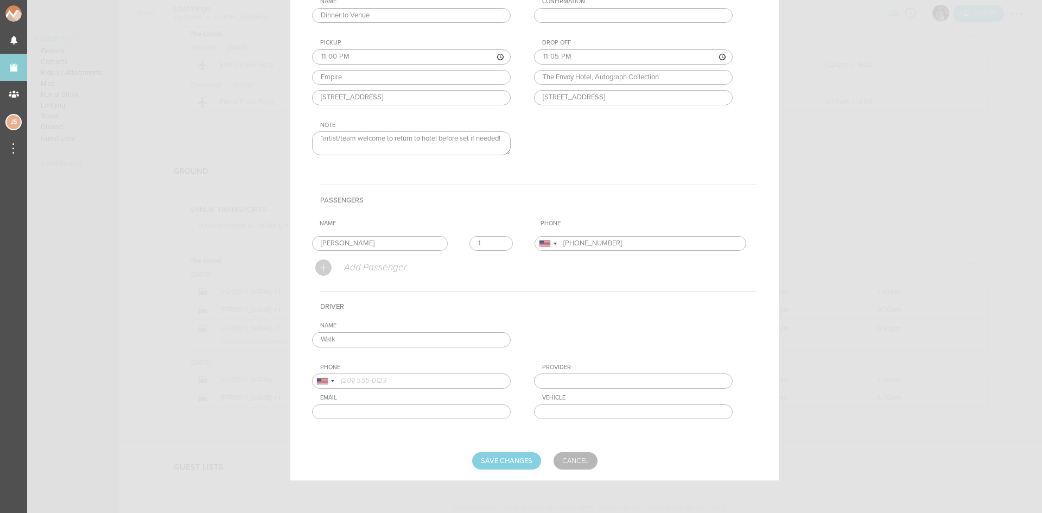
drag, startPoint x: 664, startPoint y: 75, endPoint x: 498, endPoint y: 85, distance: 166.4
click at [498, 83] on div "For Team The Grand + Add New Team The Grand . Date 2025-08-15 Linked Travel 8/1…" at bounding box center [534, 45] width 445 height 258
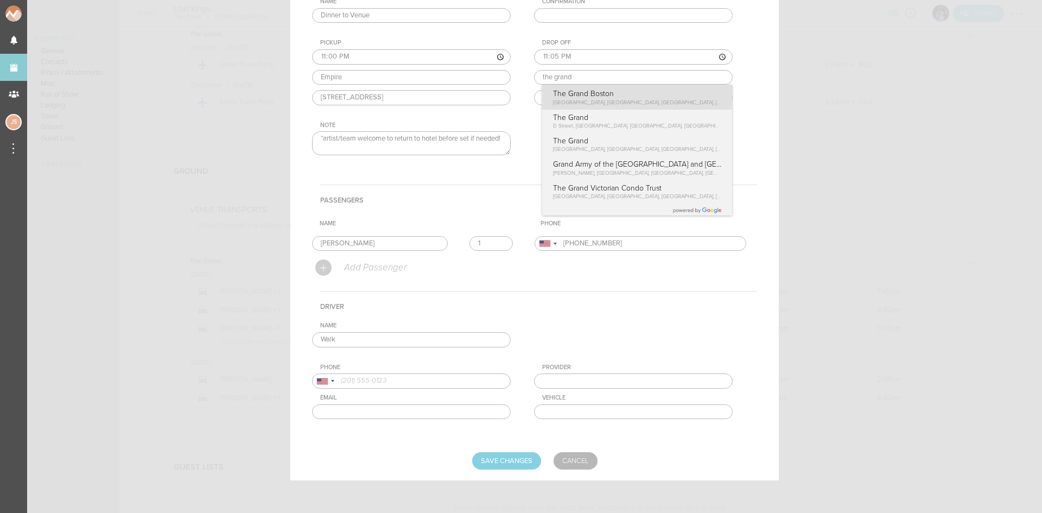
type input "The Grand Boston"
type input "58 Seaport Blvd #300, Boston, MA 02210, USA"
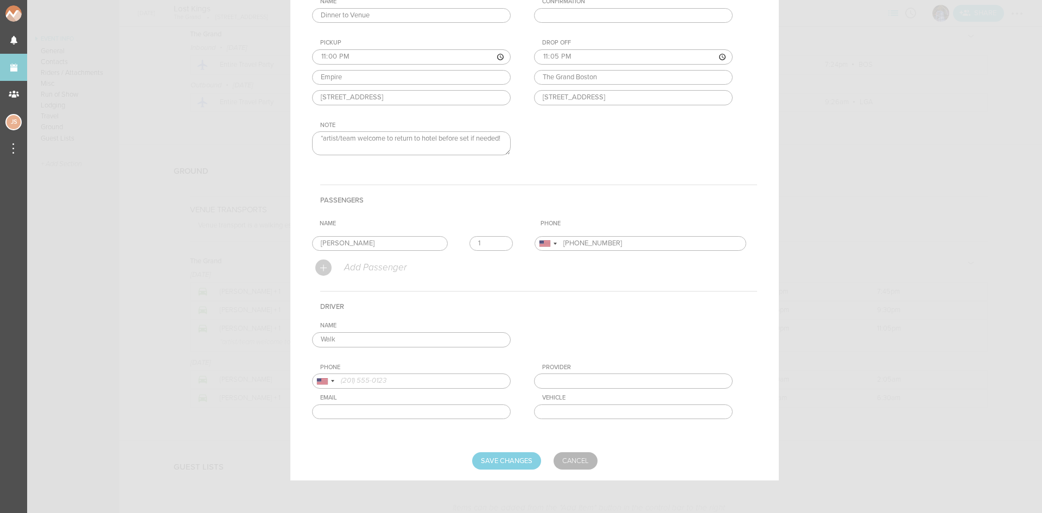
click at [560, 98] on div "Drop Off 23:05 The Grand Boston The Grand Boston Seaport Boulevard, Boston, MA,…" at bounding box center [644, 72] width 220 height 66
click at [514, 465] on input "Save Changes" at bounding box center [506, 460] width 69 height 17
type input "Saving..."
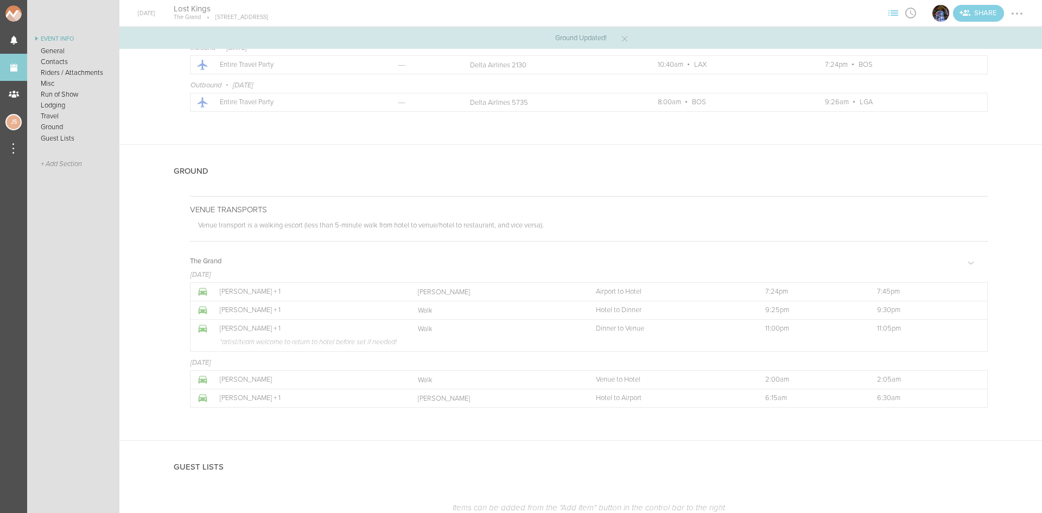
click at [1016, 12] on div at bounding box center [1017, 13] width 17 height 17
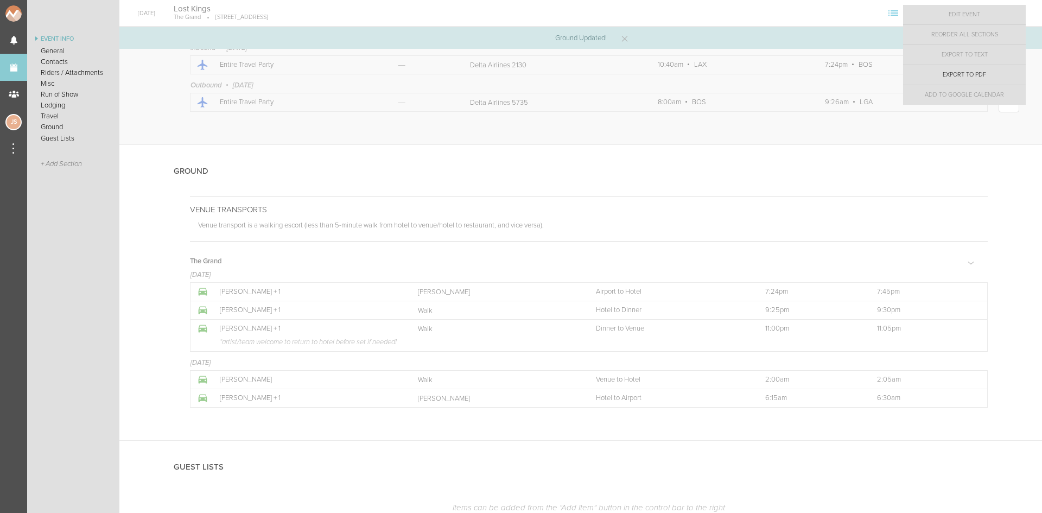
click at [1009, 75] on link "Export to PDF" at bounding box center [964, 75] width 123 height 20
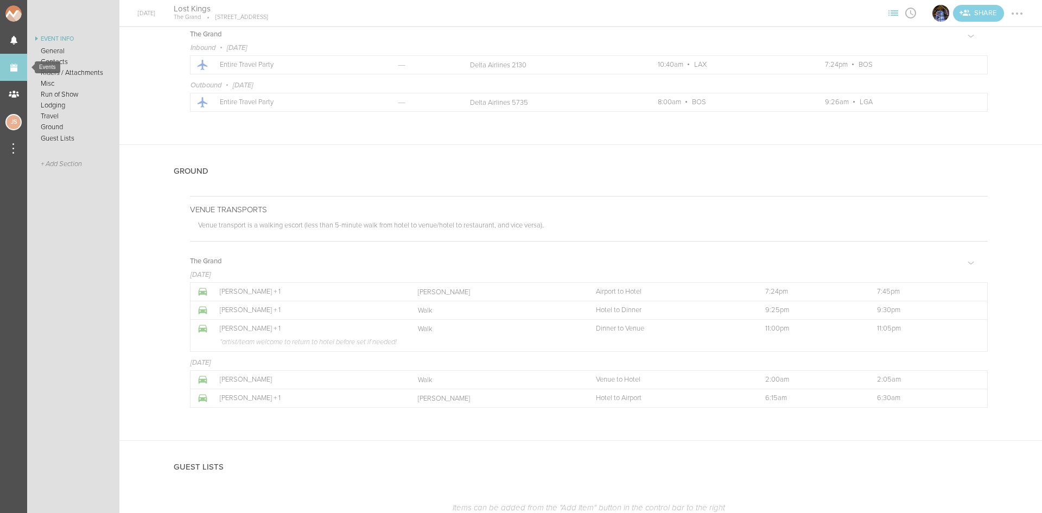
click at [21, 64] on link "Events" at bounding box center [13, 67] width 27 height 27
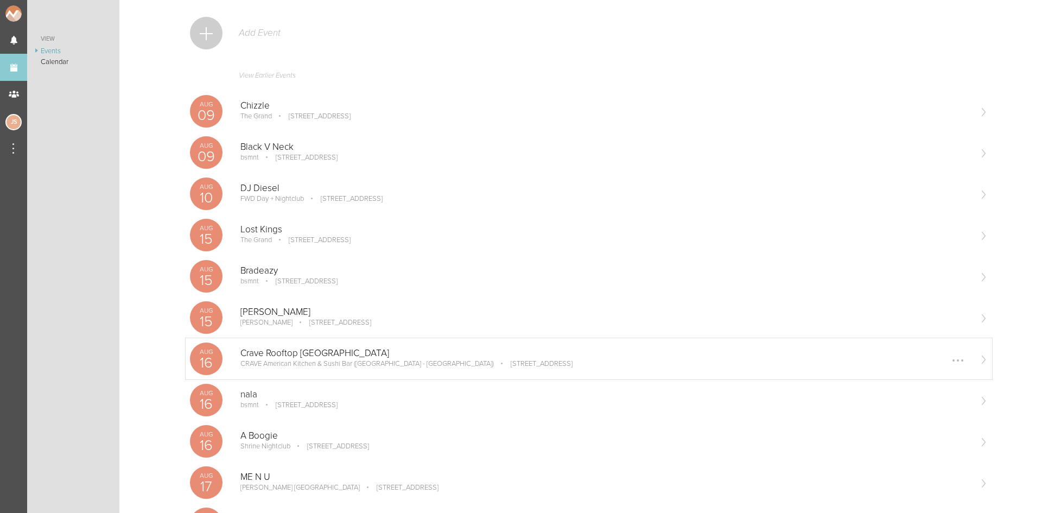
scroll to position [163, 0]
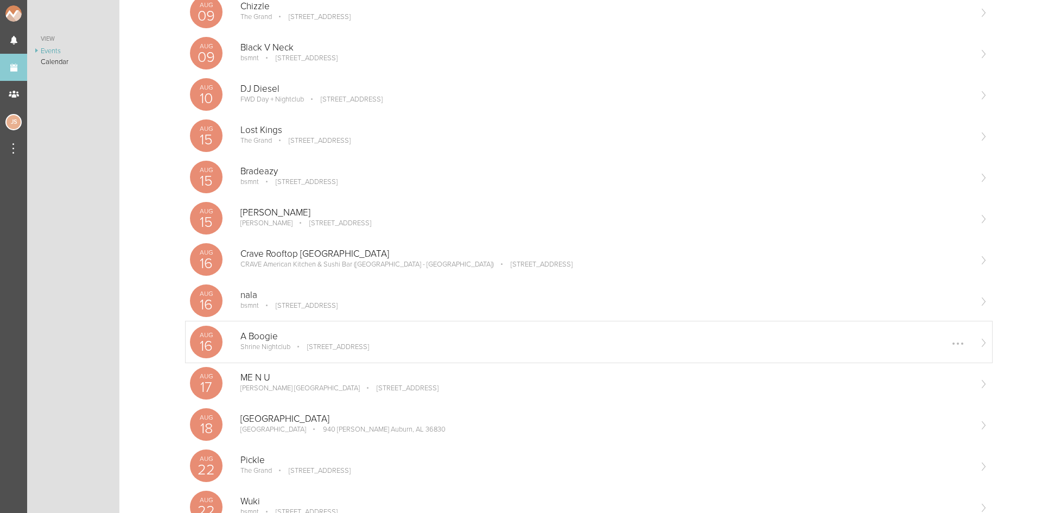
click at [313, 350] on p "240 Fox Tower Dr, Mashantucket, CT 06338, USA" at bounding box center [330, 347] width 77 height 9
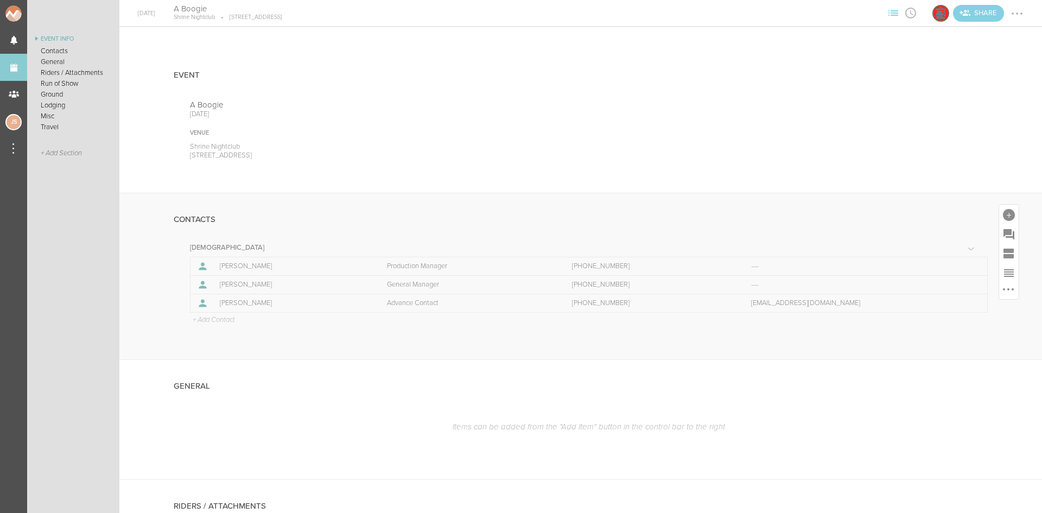
click at [213, 319] on p "+ Add Contact" at bounding box center [213, 320] width 43 height 9
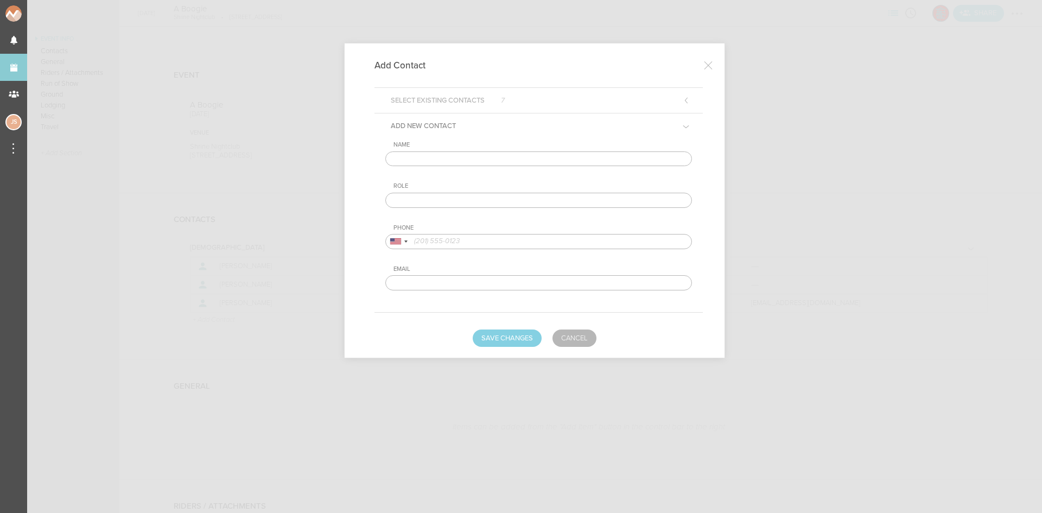
click at [419, 159] on input "text" at bounding box center [538, 158] width 307 height 15
type input "Emm"
type input "Artist DOS Contact"
click at [516, 339] on button "Save Changes" at bounding box center [507, 338] width 69 height 17
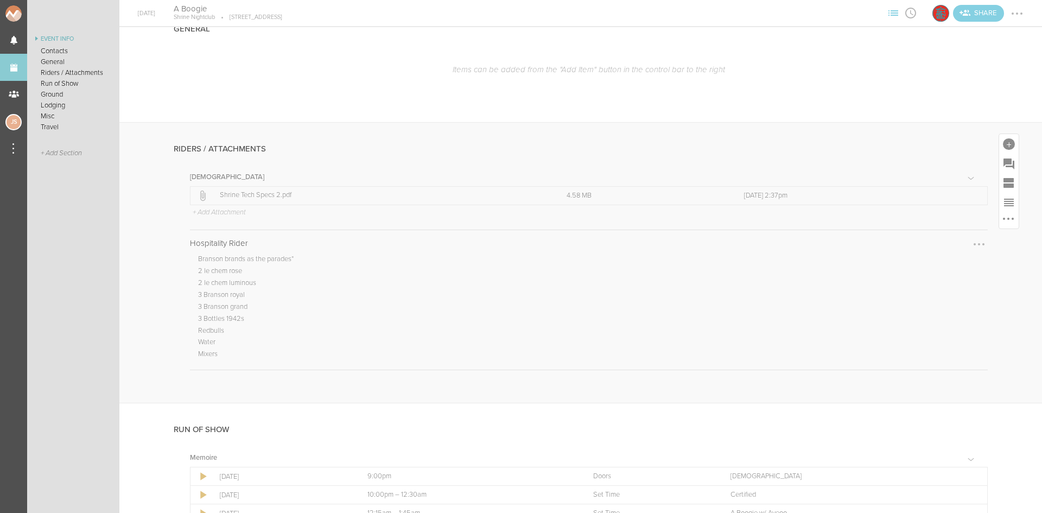
scroll to position [380, 0]
click at [978, 241] on div at bounding box center [979, 240] width 2 height 2
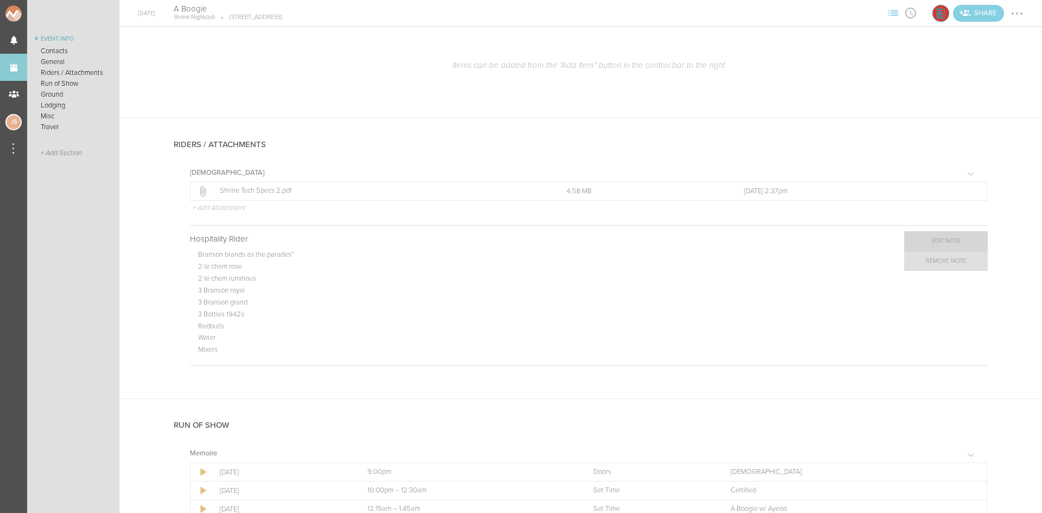
click at [950, 238] on link "Edit Note" at bounding box center [946, 241] width 84 height 20
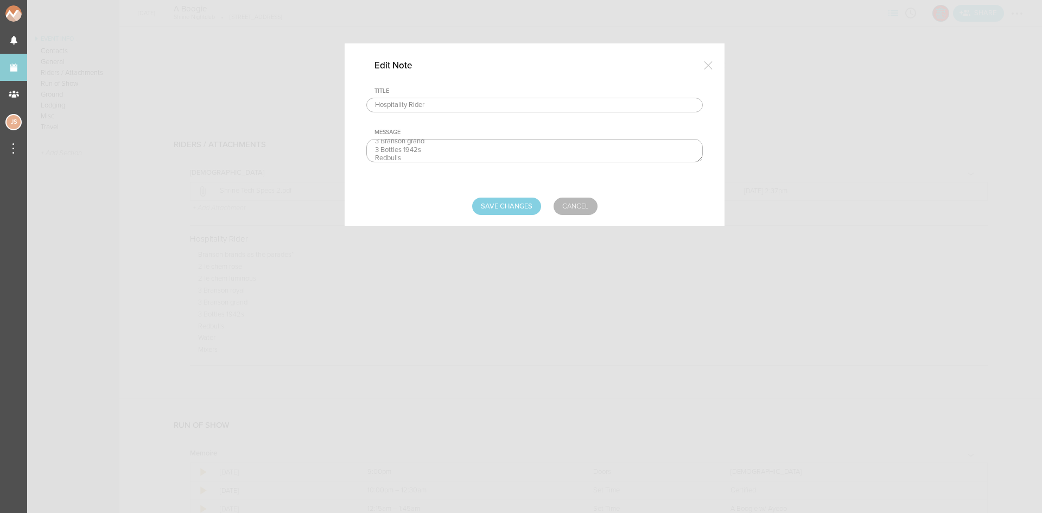
scroll to position [59, 0]
drag, startPoint x: 375, startPoint y: 143, endPoint x: 446, endPoint y: 176, distance: 78.2
click at [446, 176] on div "Title Hospitality Rider Message Branson brands as the parades* 2 le chem rose 2…" at bounding box center [534, 133] width 337 height 93
click at [566, 209] on link "Cancel" at bounding box center [576, 206] width 44 height 17
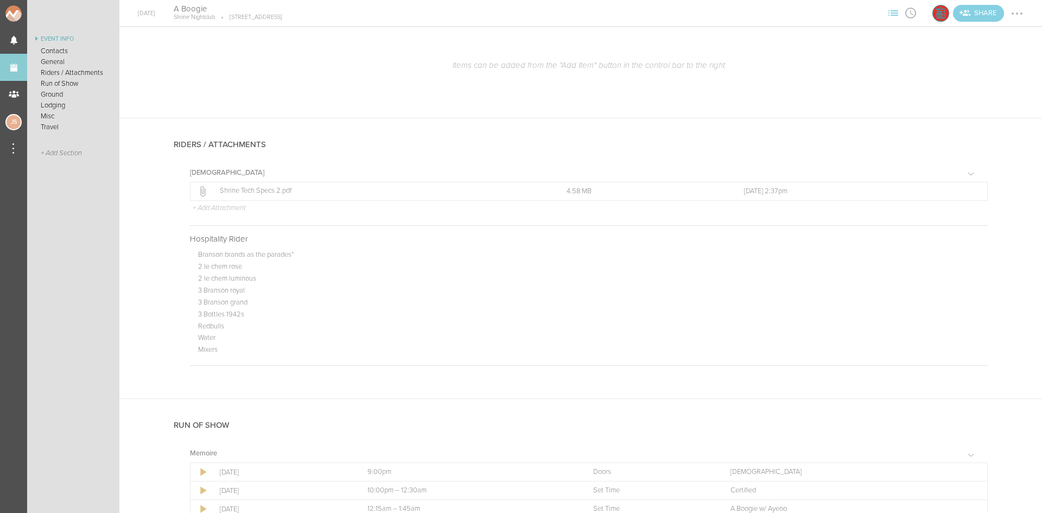
click at [1025, 10] on div at bounding box center [1017, 13] width 17 height 17
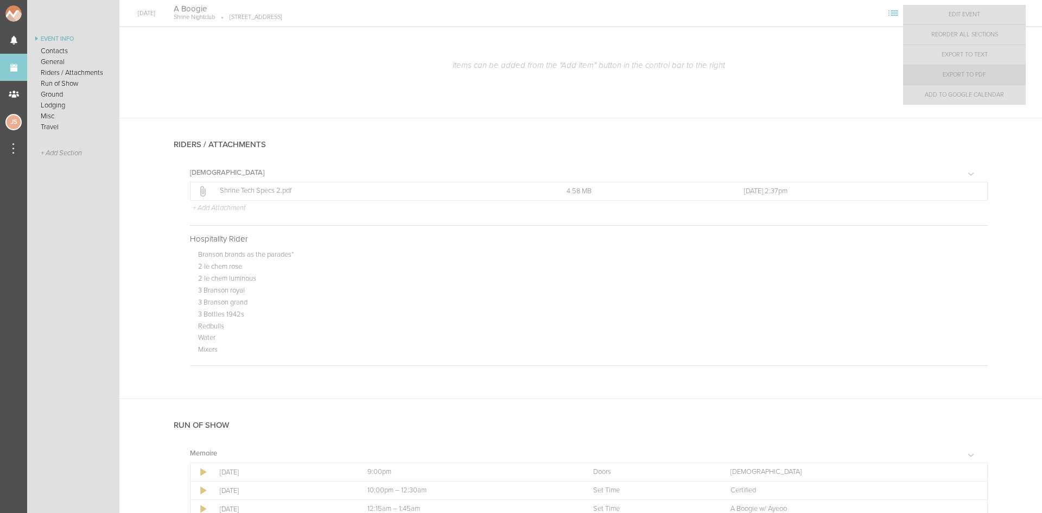
click at [979, 77] on link "Export to PDF" at bounding box center [964, 75] width 123 height 20
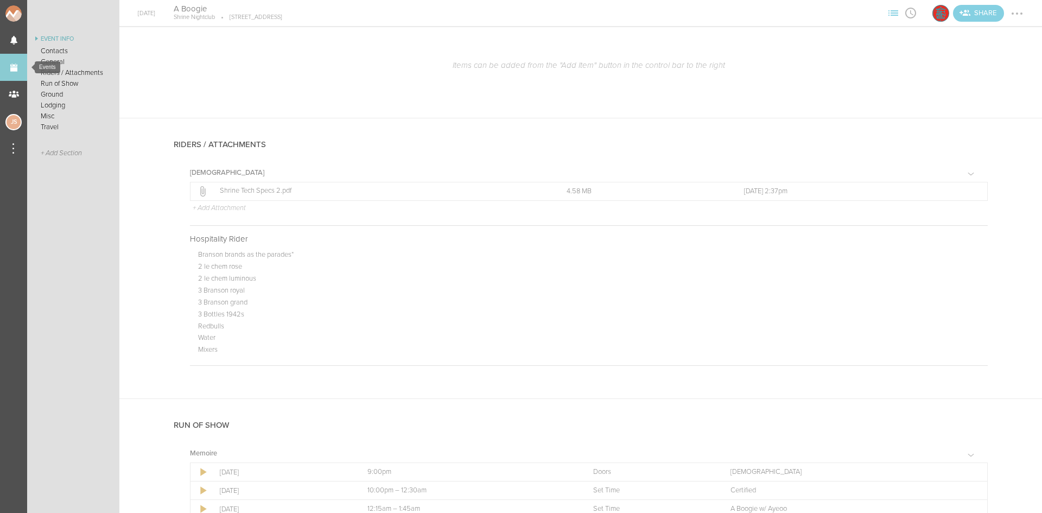
click at [24, 62] on link "Events" at bounding box center [13, 67] width 27 height 27
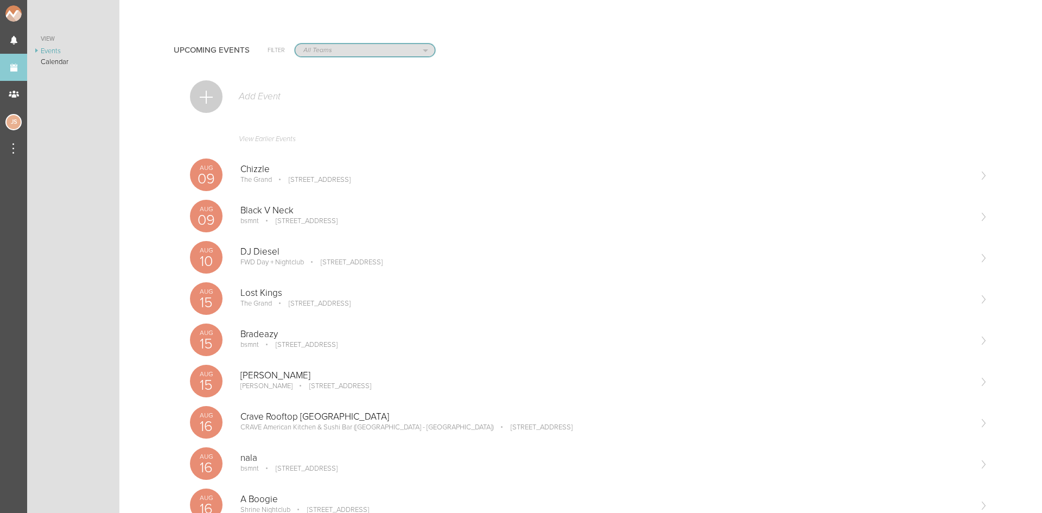
click at [318, 49] on select "All Teams Jakeshore Breakbomb bsmnt Sonia Z3LLA FWD Flynn's Fire Island The Gra…" at bounding box center [365, 50] width 140 height 12
select select "20"
click at [295, 44] on select "All Teams Jakeshore Breakbomb bsmnt Sonia Z3LLA FWD Flynn's Fire Island The Gra…" at bounding box center [365, 50] width 140 height 12
click at [210, 91] on div at bounding box center [206, 96] width 33 height 33
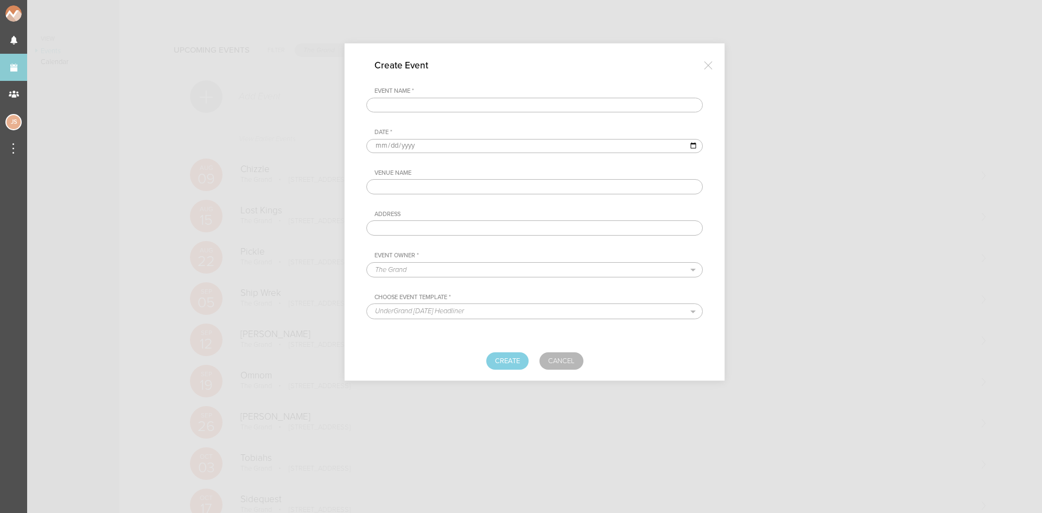
click at [519, 100] on input "text" at bounding box center [534, 105] width 337 height 15
type input "A Boogie"
click at [373, 147] on input "date" at bounding box center [534, 146] width 337 height 14
type input "[DATE]"
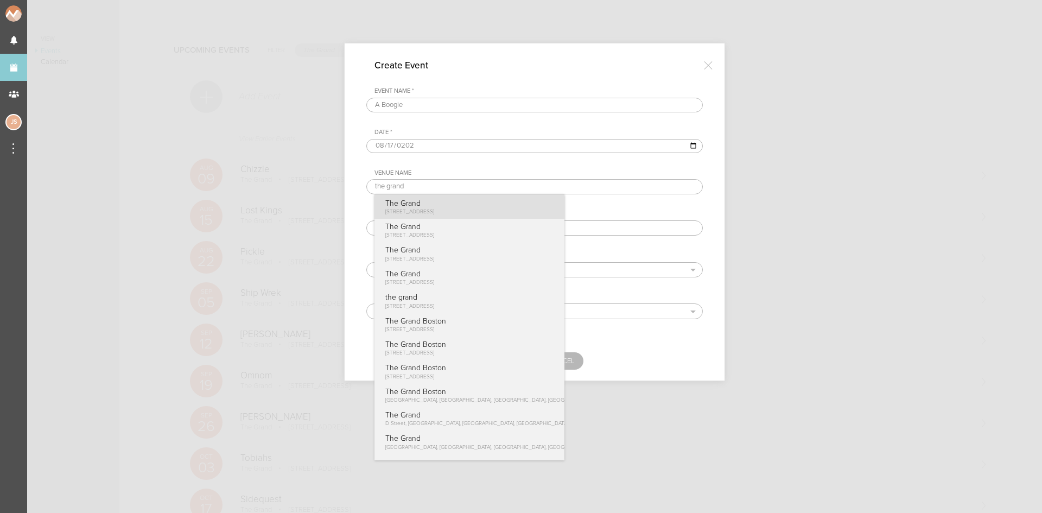
type input "The Grand"
click at [434, 211] on span "[STREET_ADDRESS]" at bounding box center [409, 211] width 49 height 7
type input "[STREET_ADDRESS]"
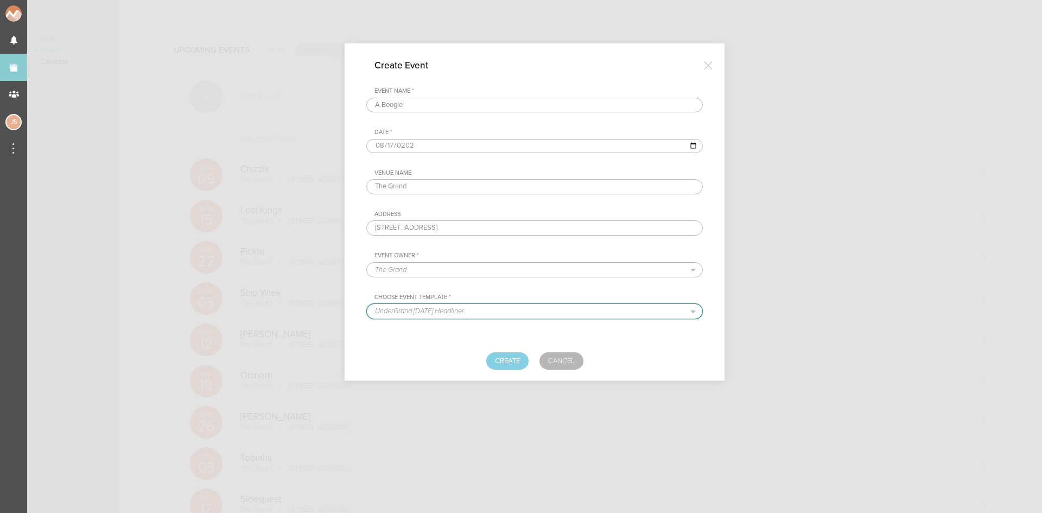
click at [469, 313] on select "UnderGrand Thursday Headliner BNEG Resident Headliner Open Format Template Stan…" at bounding box center [534, 311] width 335 height 14
select select "887"
click at [367, 304] on select "UnderGrand Thursday Headliner BNEG Resident Headliner Open Format Template Stan…" at bounding box center [534, 311] width 335 height 14
click at [493, 360] on button "Create" at bounding box center [507, 360] width 42 height 17
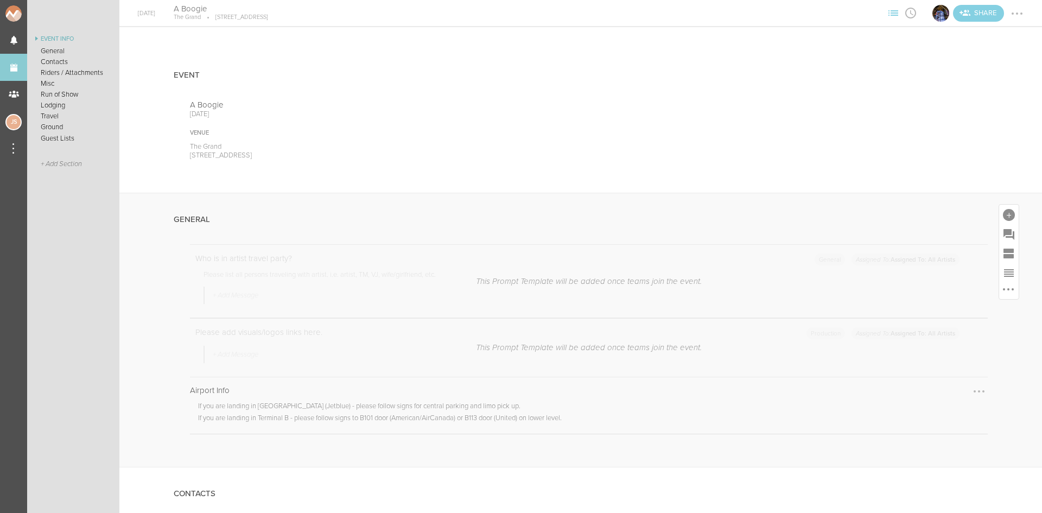
click at [971, 387] on div at bounding box center [979, 391] width 17 height 17
drag, startPoint x: 947, startPoint y: 412, endPoint x: 578, endPoint y: 51, distance: 516.3
click at [947, 412] on link "Remove Note" at bounding box center [946, 413] width 84 height 20
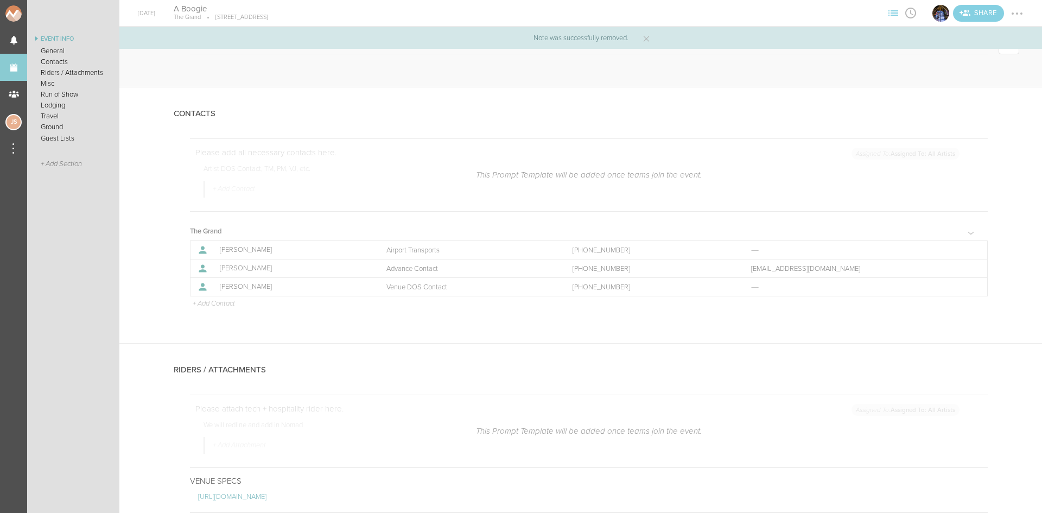
scroll to position [326, 0]
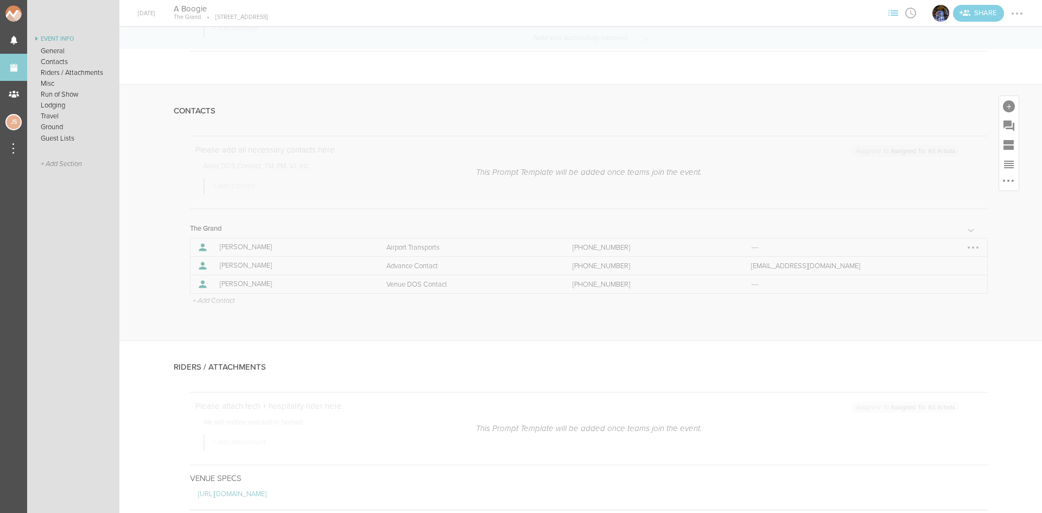
click at [972, 245] on div at bounding box center [973, 247] width 17 height 17
click at [945, 269] on link "Remove" at bounding box center [940, 269] width 84 height 20
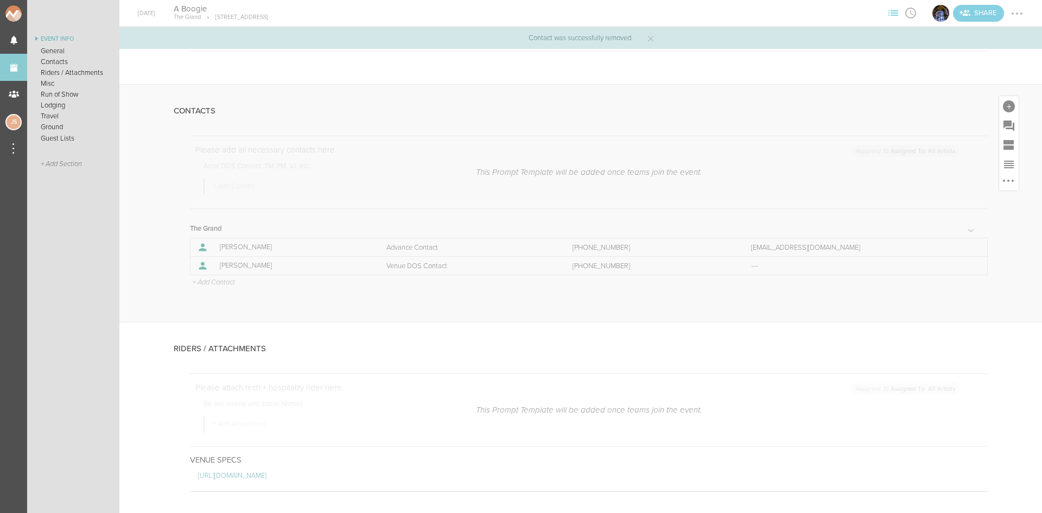
click at [227, 279] on p "+ Add Contact" at bounding box center [213, 282] width 43 height 9
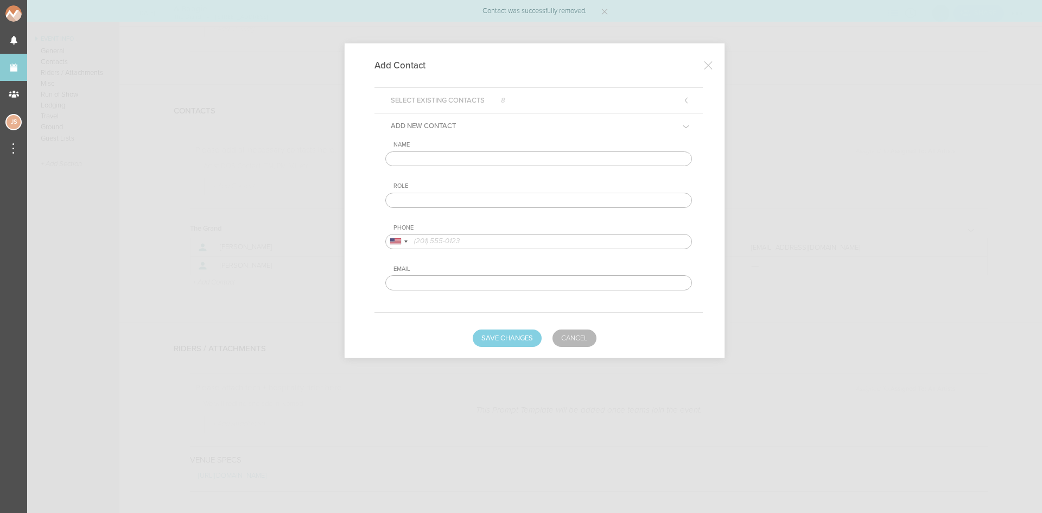
click at [434, 158] on input "text" at bounding box center [538, 158] width 307 height 15
type input "Emm"
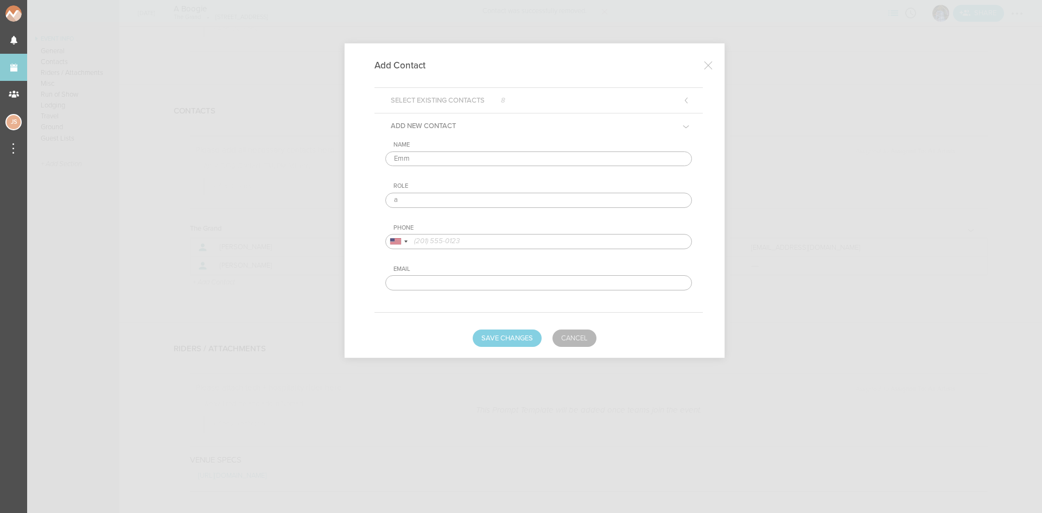
type input "Artist DOS Contact"
drag, startPoint x: 516, startPoint y: 343, endPoint x: 406, endPoint y: 311, distance: 115.3
click at [516, 344] on button "Save Changes" at bounding box center [507, 338] width 69 height 17
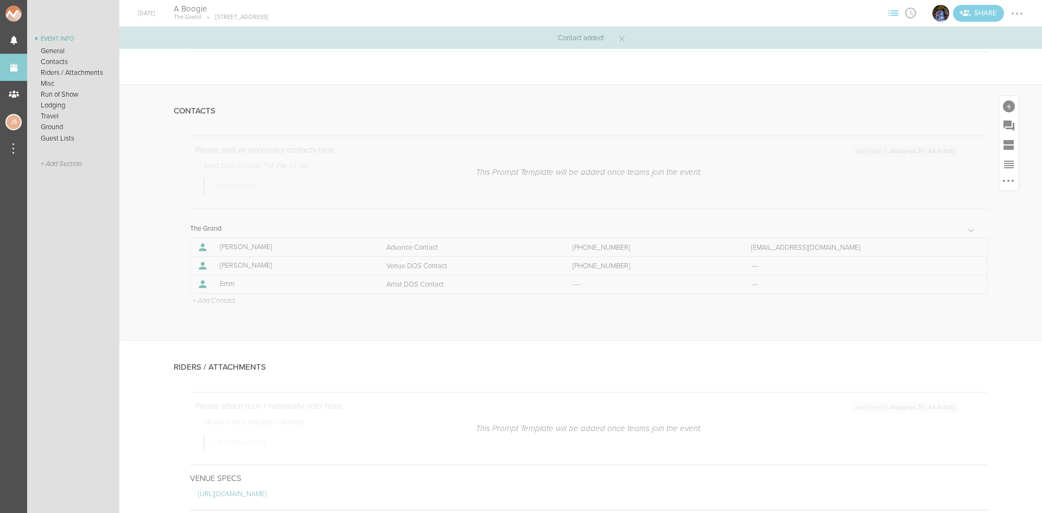
click at [227, 299] on p "+ Add Contact" at bounding box center [213, 301] width 43 height 9
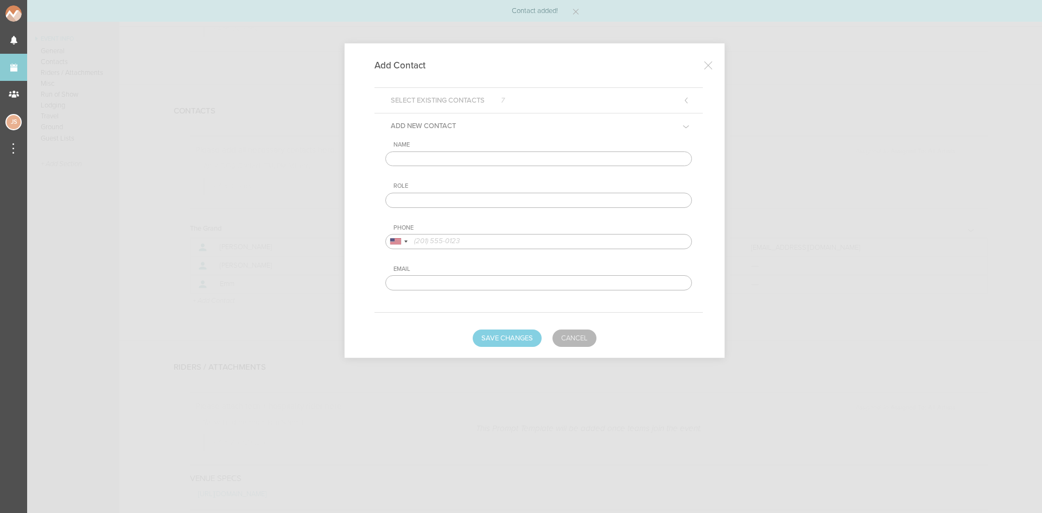
click at [437, 157] on input "text" at bounding box center [538, 158] width 307 height 15
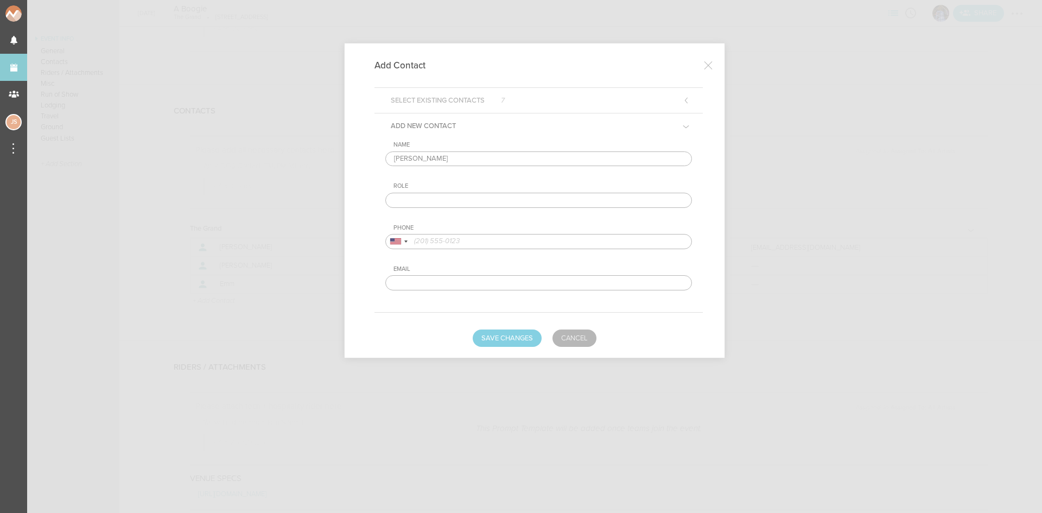
type input "[PERSON_NAME]"
click at [479, 240] on input "tel" at bounding box center [538, 241] width 307 height 15
type input "5703524919"
click at [448, 199] on input "text" at bounding box center [538, 200] width 307 height 15
type input "Alternate Contact for Artist"
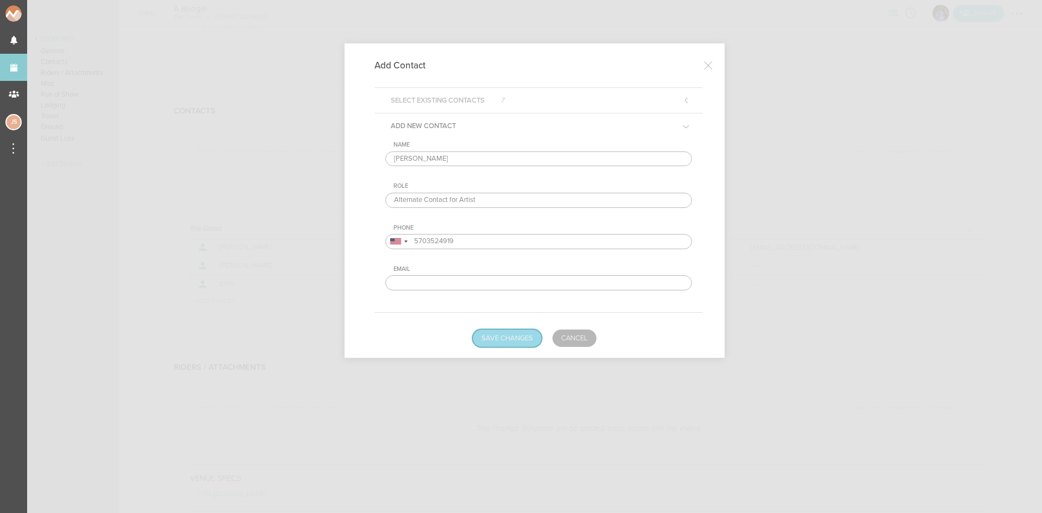
click at [517, 335] on button "Save Changes" at bounding box center [507, 338] width 69 height 17
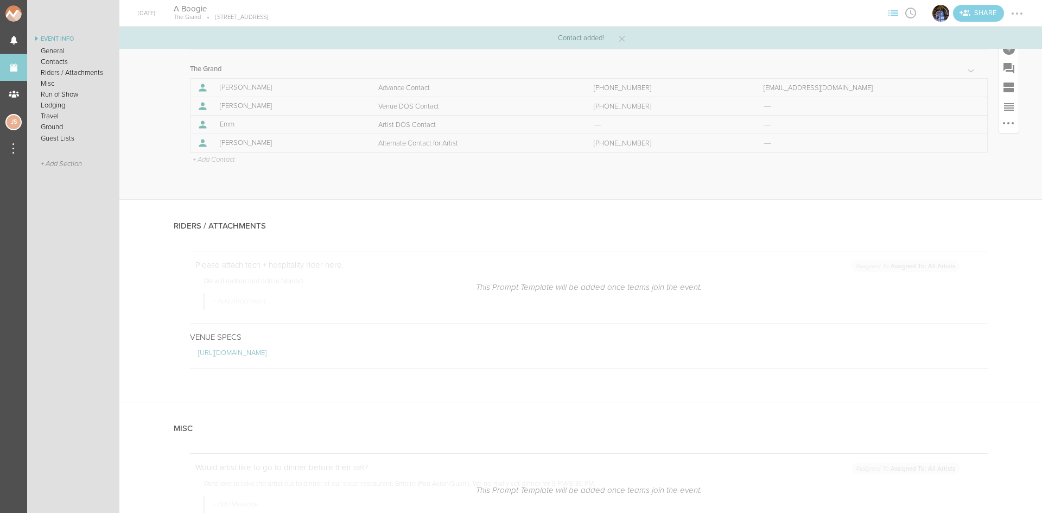
scroll to position [543, 0]
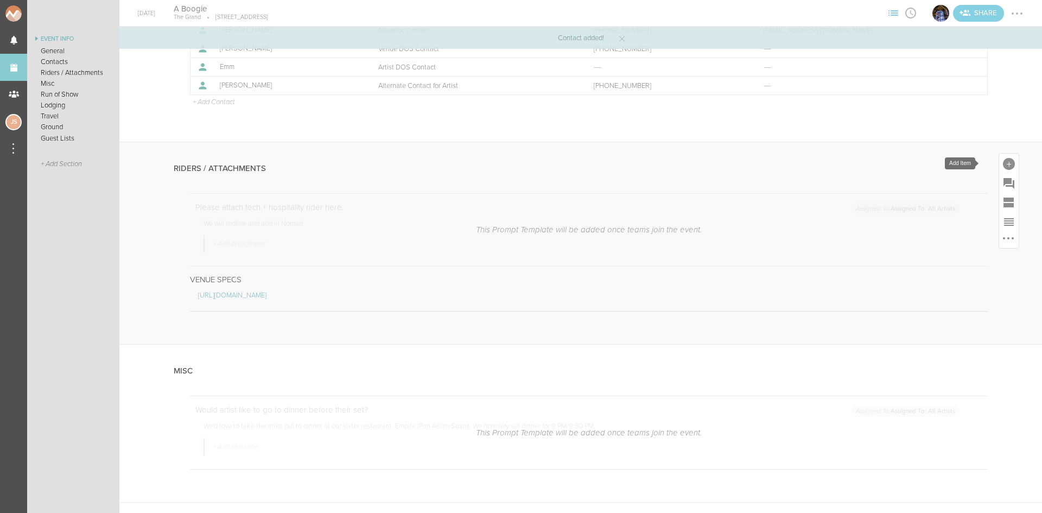
click at [999, 166] on div at bounding box center [1009, 164] width 20 height 20
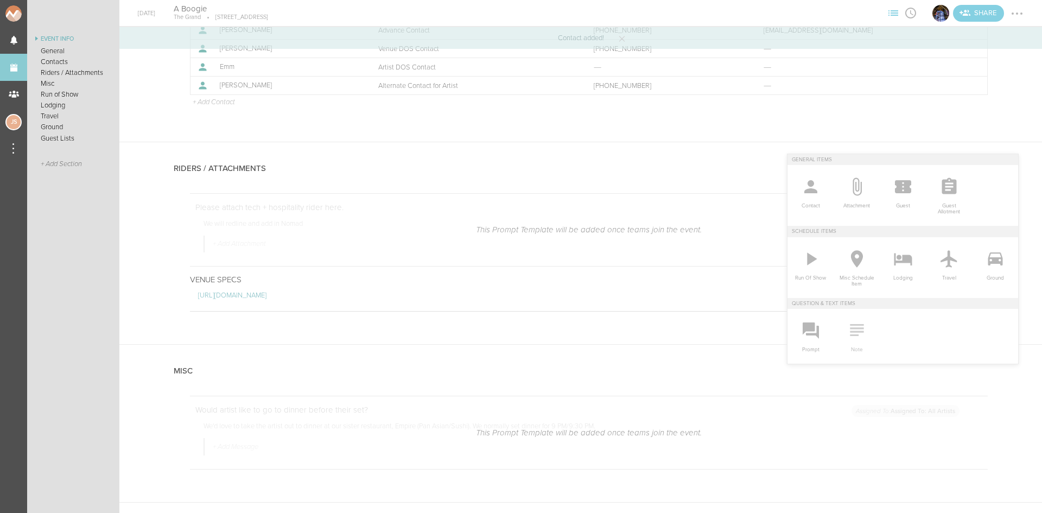
click at [850, 325] on icon at bounding box center [857, 330] width 14 height 12
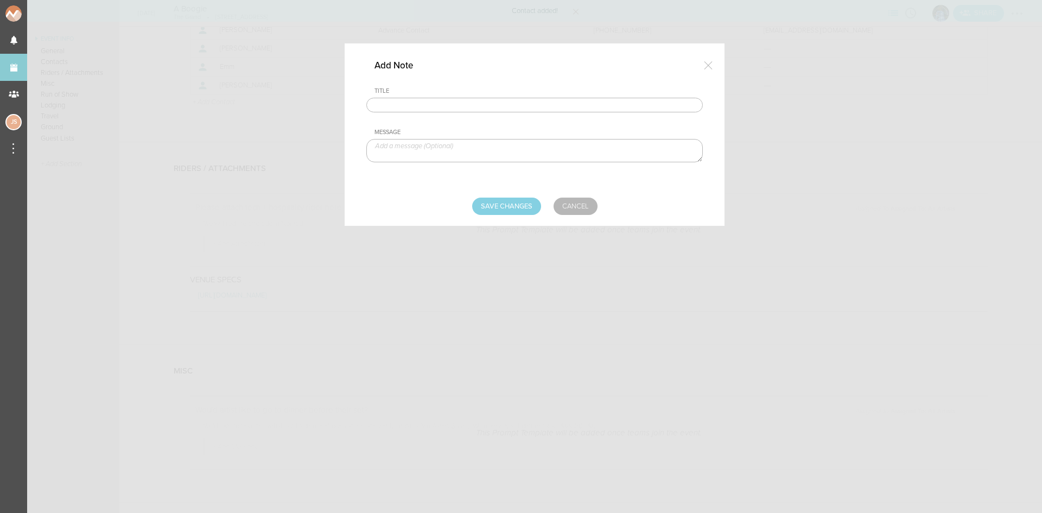
click at [433, 101] on input "text" at bounding box center [534, 105] width 337 height 15
type input "Hospitality Rider"
drag, startPoint x: 459, startPoint y: 157, endPoint x: 455, endPoint y: 154, distance: 5.8
click at [457, 156] on textarea at bounding box center [534, 150] width 337 height 23
paste textarea "Branson brands as the parades* 2 le chem rose 2 le chem luminous 3 Branson roya…"
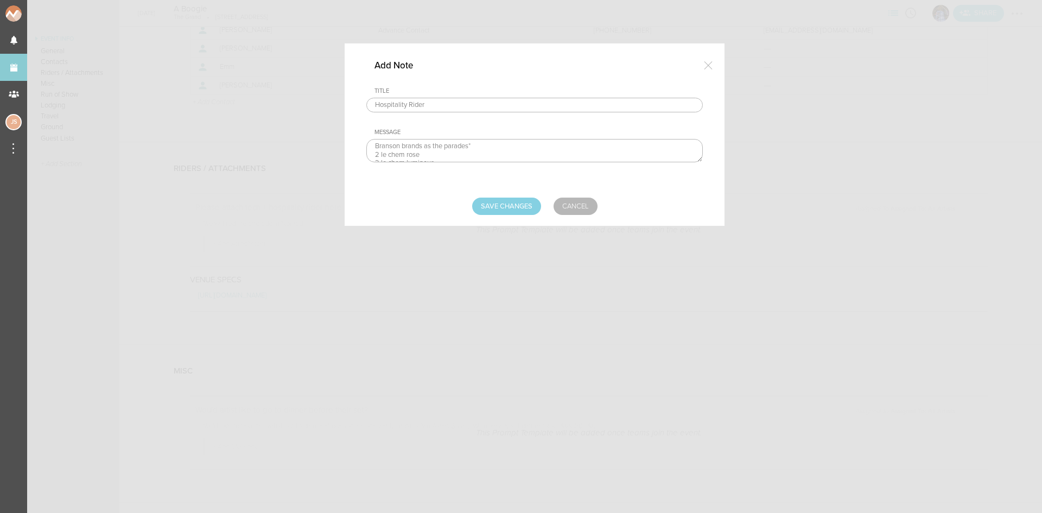
scroll to position [56, 0]
type textarea "Branson brands as the parades* 2 le chem rose 2 le chem luminous 3 Branson roya…"
click at [506, 207] on input "Save Changes" at bounding box center [506, 206] width 69 height 17
type input "Saving..."
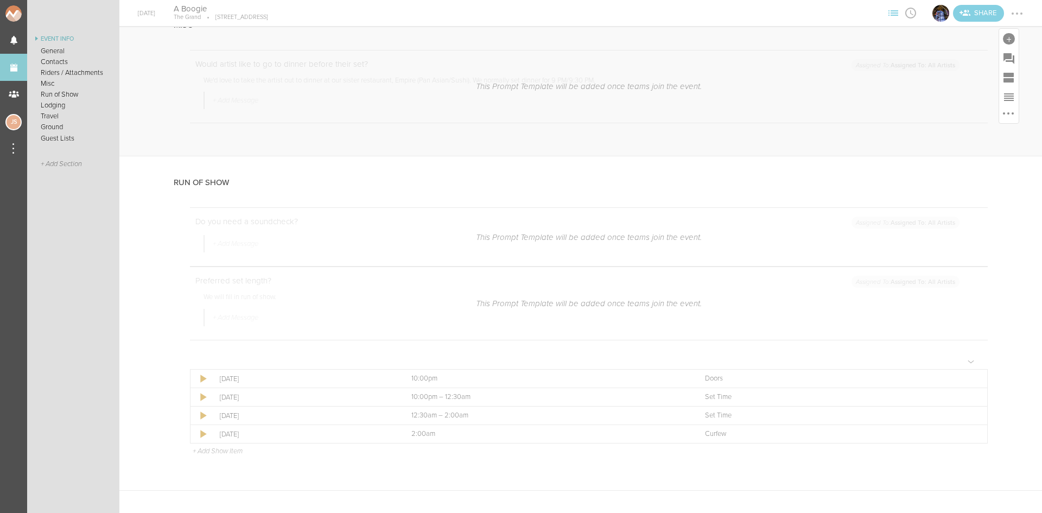
scroll to position [1086, 0]
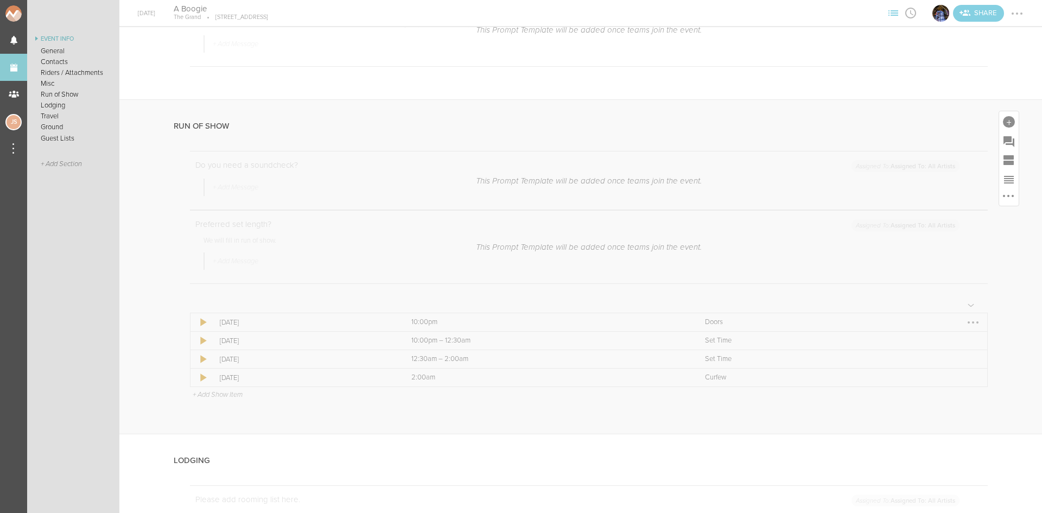
click at [965, 324] on div at bounding box center [973, 322] width 17 height 17
click at [959, 335] on link "Edit Item" at bounding box center [940, 344] width 84 height 20
select select "Doors"
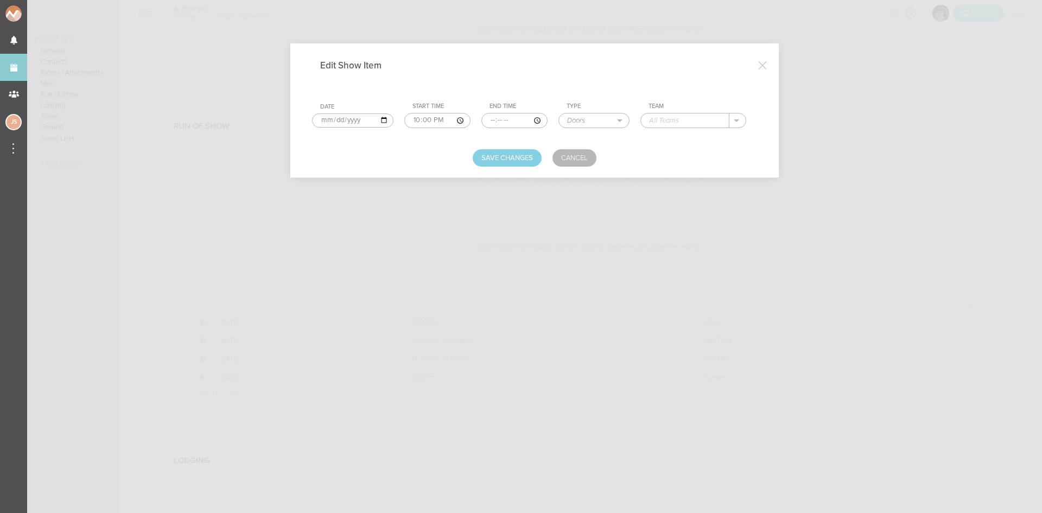
click at [675, 110] on td "Team ." at bounding box center [699, 115] width 117 height 34
click at [679, 118] on input "text" at bounding box center [685, 120] width 88 height 14
click at [676, 134] on p "The Grand" at bounding box center [677, 136] width 35 height 9
type input "The Grand"
click at [508, 158] on button "Save Changes" at bounding box center [507, 157] width 69 height 17
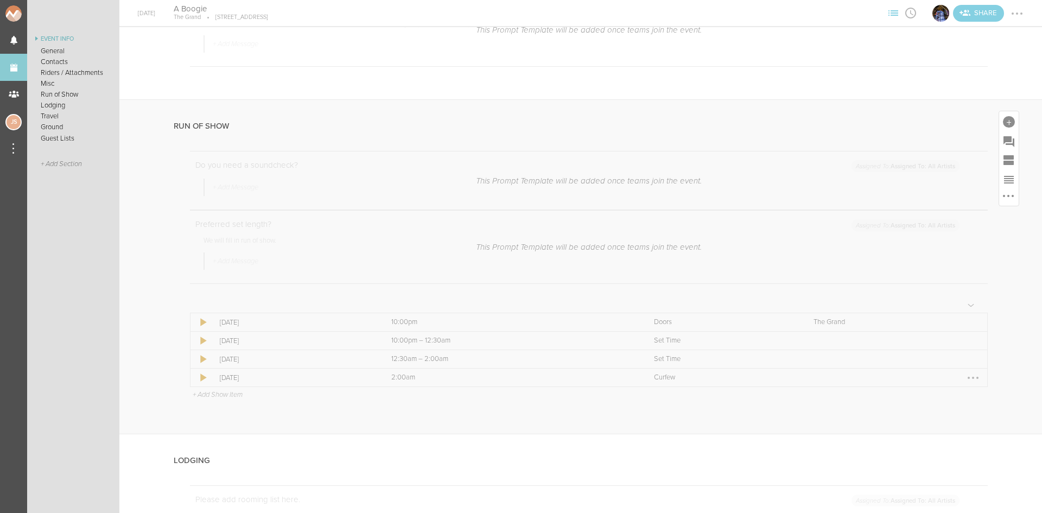
click at [965, 373] on div at bounding box center [973, 377] width 17 height 17
click at [958, 391] on link "Edit Item" at bounding box center [940, 399] width 84 height 20
select select "Curfew"
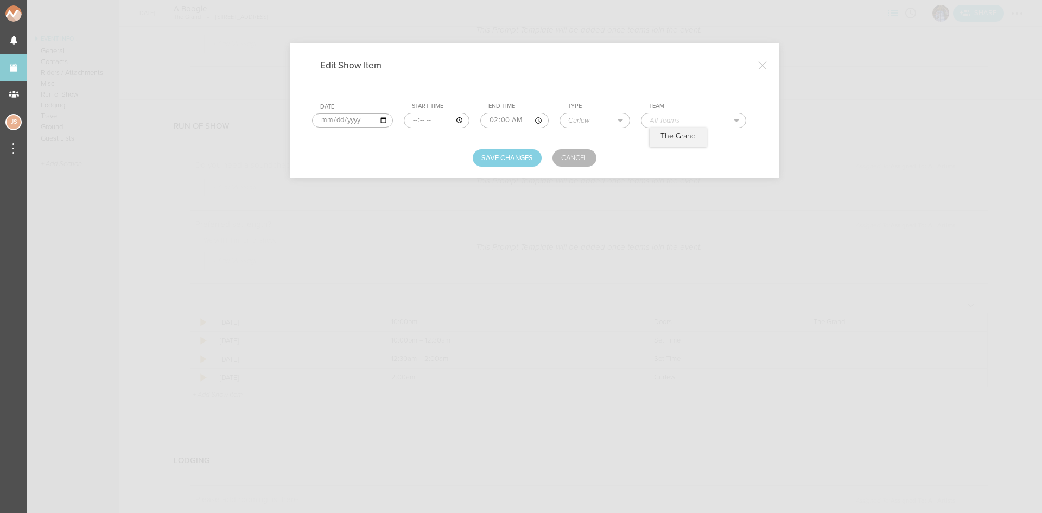
click at [674, 123] on input "text" at bounding box center [686, 120] width 88 height 14
click at [673, 139] on p "The Grand" at bounding box center [678, 136] width 35 height 9
type input "The Grand"
click at [483, 158] on button "Save Changes" at bounding box center [507, 157] width 69 height 17
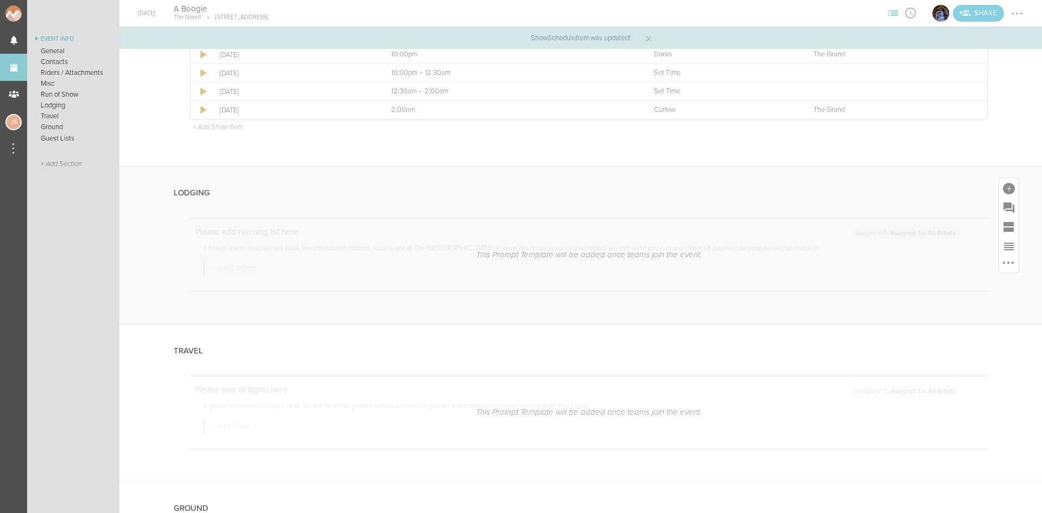
scroll to position [1357, 0]
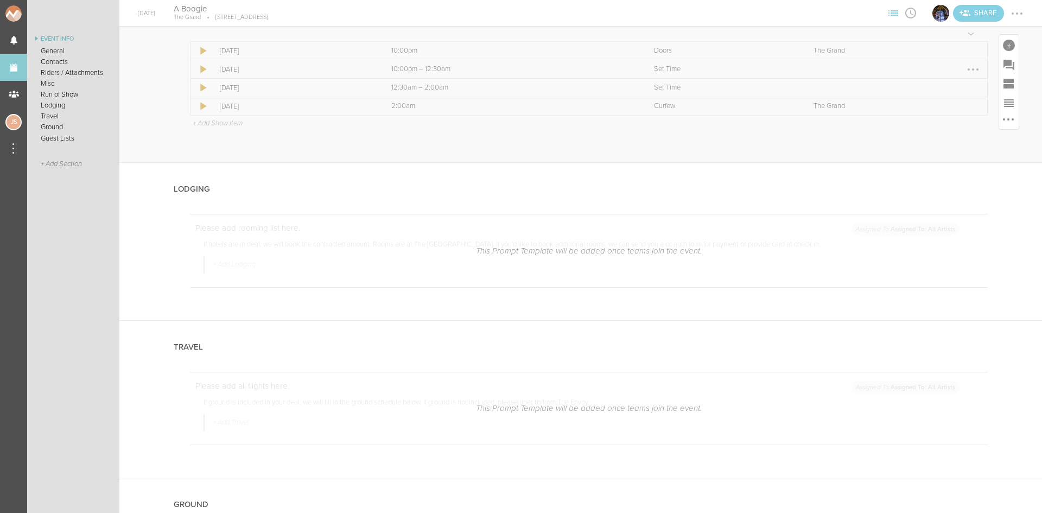
click at [972, 69] on div at bounding box center [973, 69] width 2 height 2
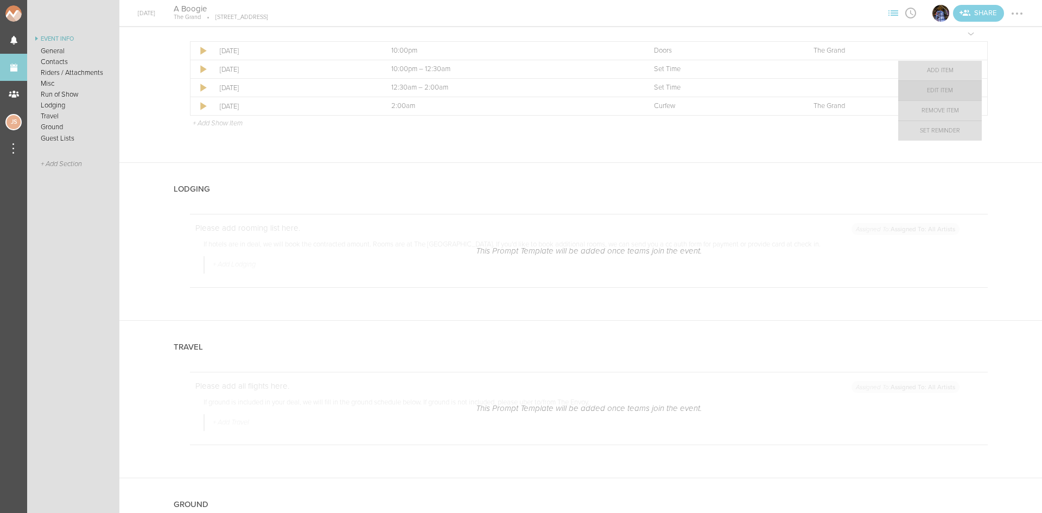
click at [960, 83] on link "Edit Item" at bounding box center [940, 91] width 84 height 20
select select "Set Time"
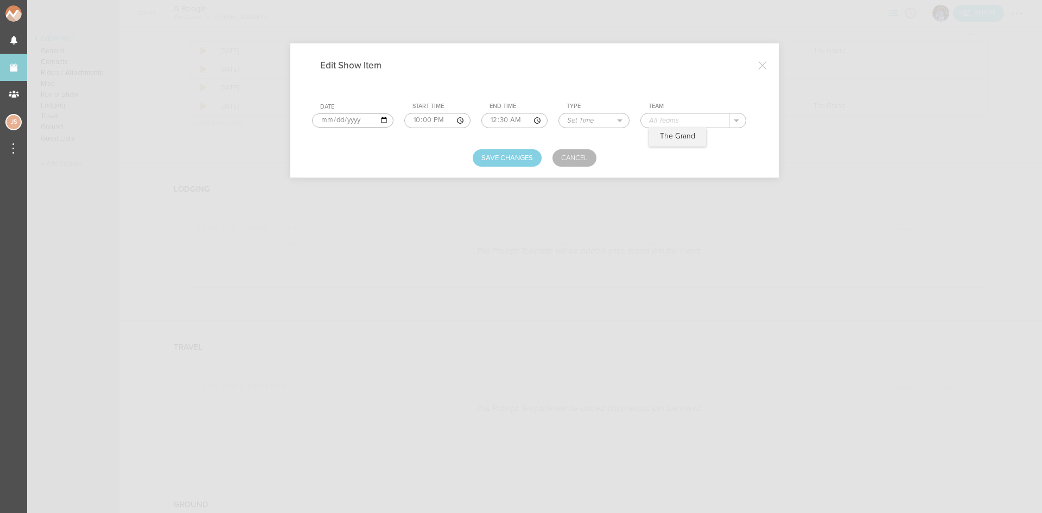
click at [683, 117] on input "text" at bounding box center [685, 120] width 88 height 14
type input "[PERSON_NAME]"
click at [525, 151] on button "Save Changes" at bounding box center [507, 157] width 69 height 17
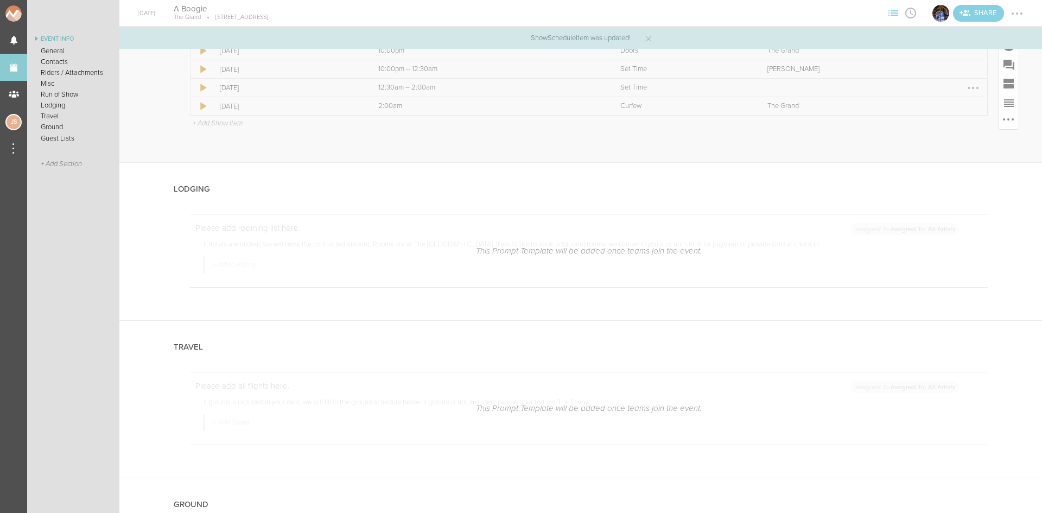
click at [965, 86] on div at bounding box center [973, 87] width 17 height 17
click at [945, 104] on link "Edit Item" at bounding box center [940, 109] width 84 height 20
select select "Set Time"
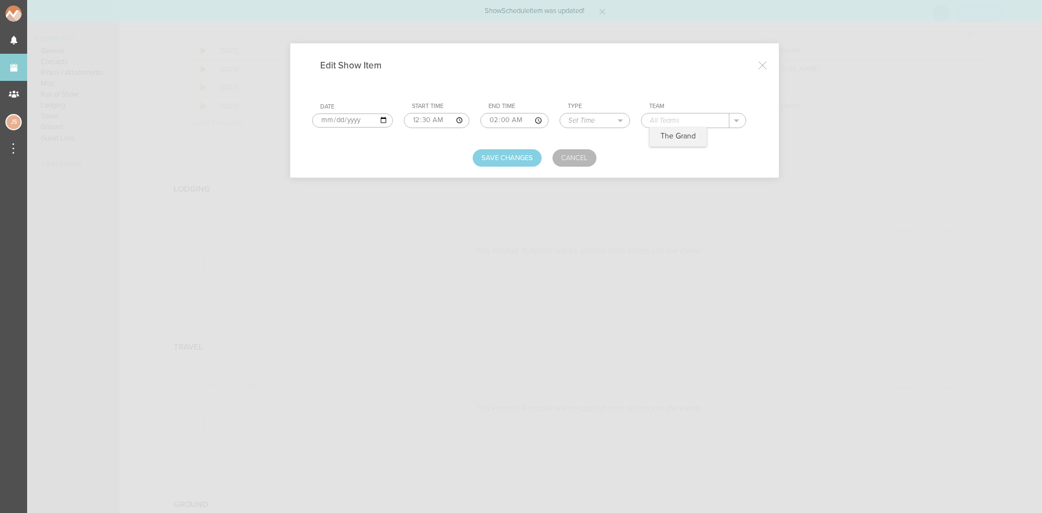
click at [685, 116] on input "text" at bounding box center [686, 120] width 88 height 14
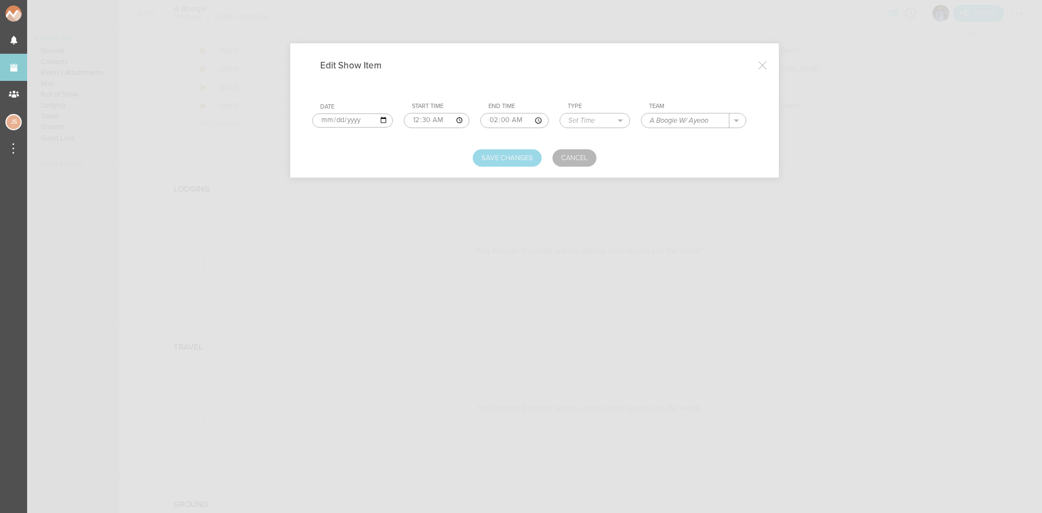
type input "A Boogie W/ Ayeoo"
click at [538, 156] on button "Save Changes" at bounding box center [507, 157] width 69 height 17
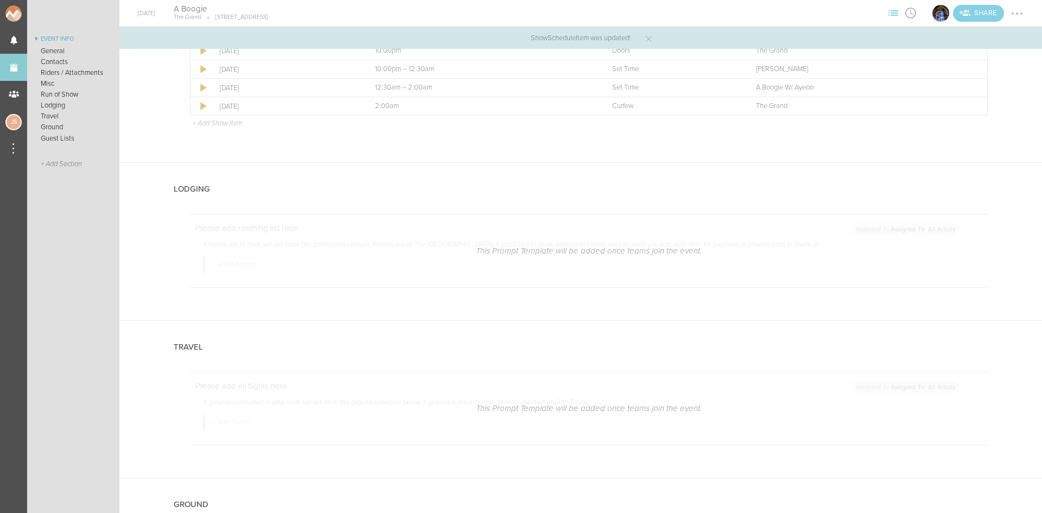
drag, startPoint x: 1012, startPoint y: 11, endPoint x: 1013, endPoint y: 27, distance: 15.2
click at [1012, 11] on div at bounding box center [1017, 13] width 17 height 17
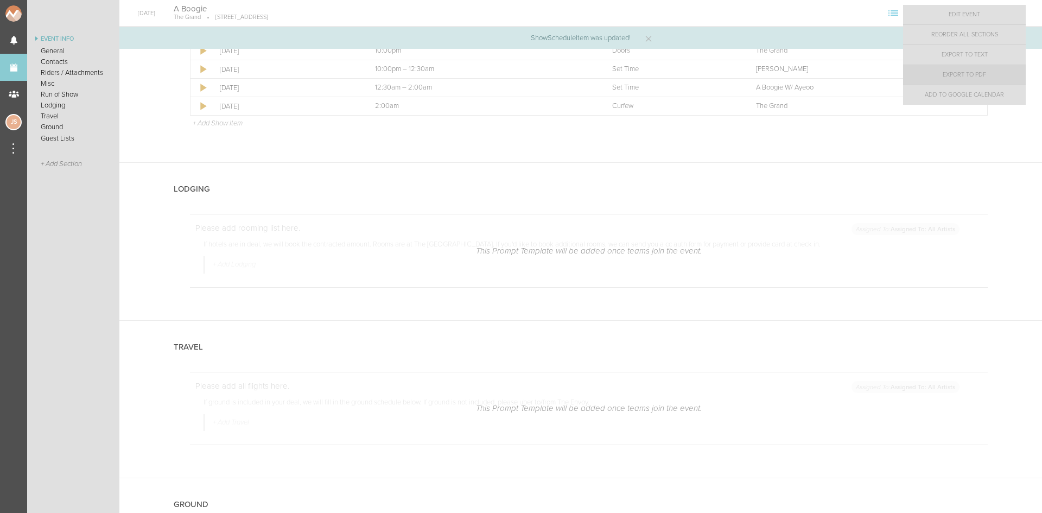
click at [1005, 73] on link "Export to PDF" at bounding box center [964, 75] width 123 height 20
